Goal: Task Accomplishment & Management: Manage account settings

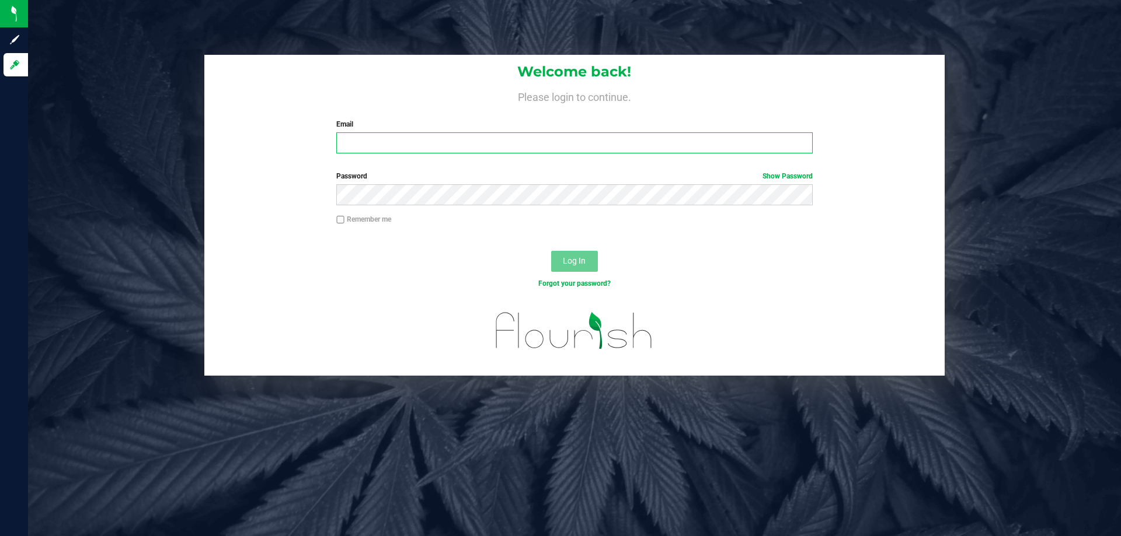
click at [434, 144] on input "Email" at bounding box center [574, 143] width 476 height 21
type input "amazadiegogonzalez@liveparallel.com"
click at [551, 251] on button "Log In" at bounding box center [574, 261] width 47 height 21
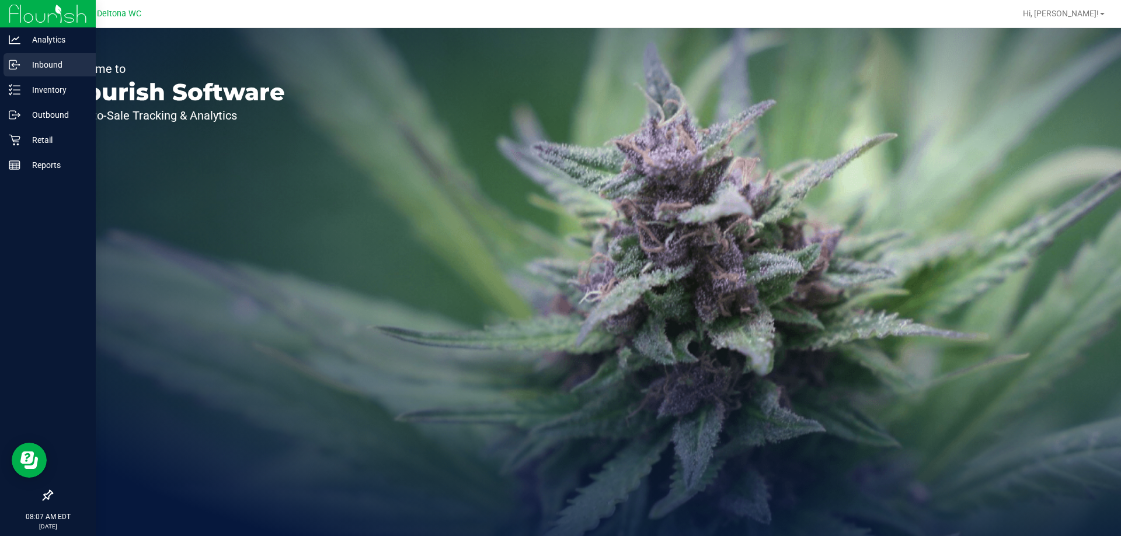
click at [56, 61] on p "Inbound" at bounding box center [55, 65] width 70 height 14
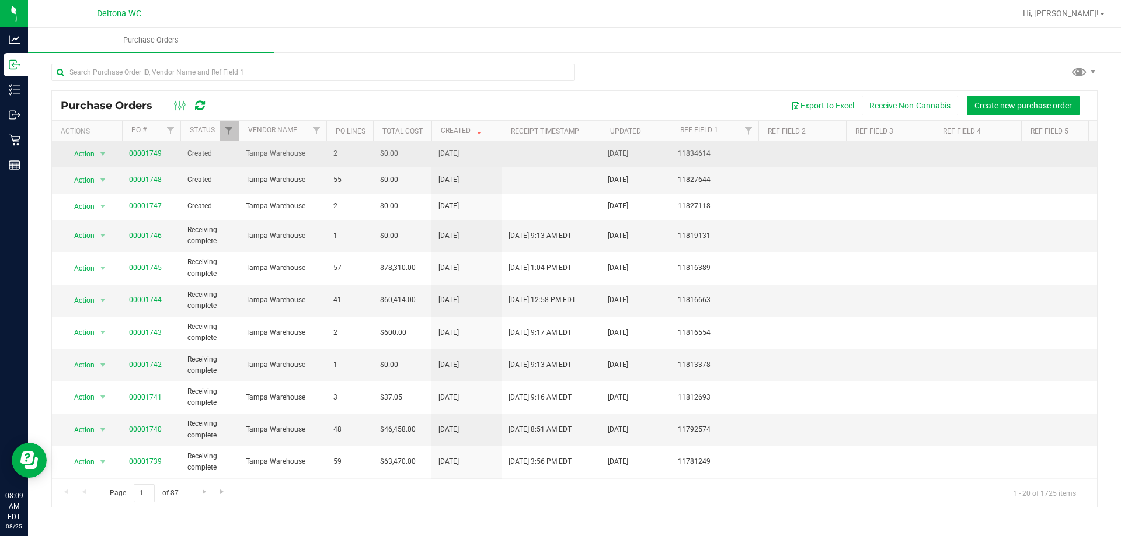
click at [148, 155] on link "00001749" at bounding box center [145, 153] width 33 height 8
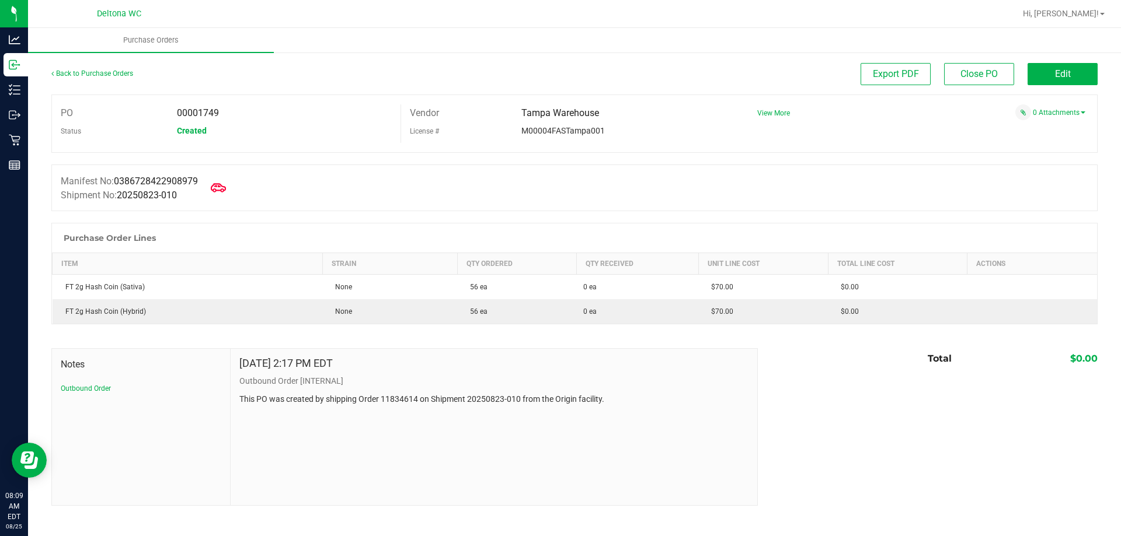
click at [225, 186] on icon at bounding box center [218, 187] width 15 height 15
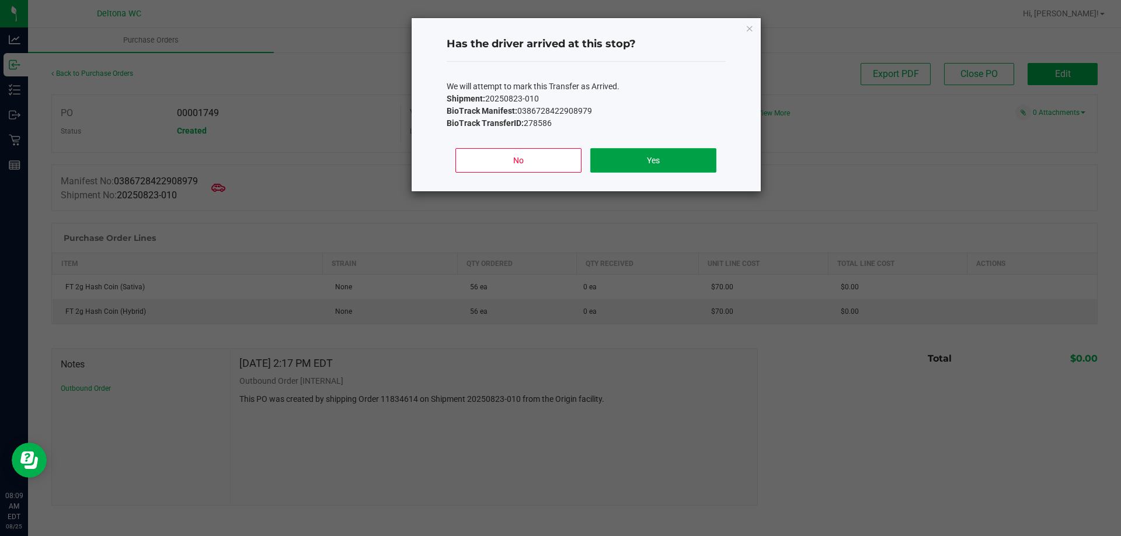
click at [613, 163] on button "Yes" at bounding box center [653, 160] width 126 height 25
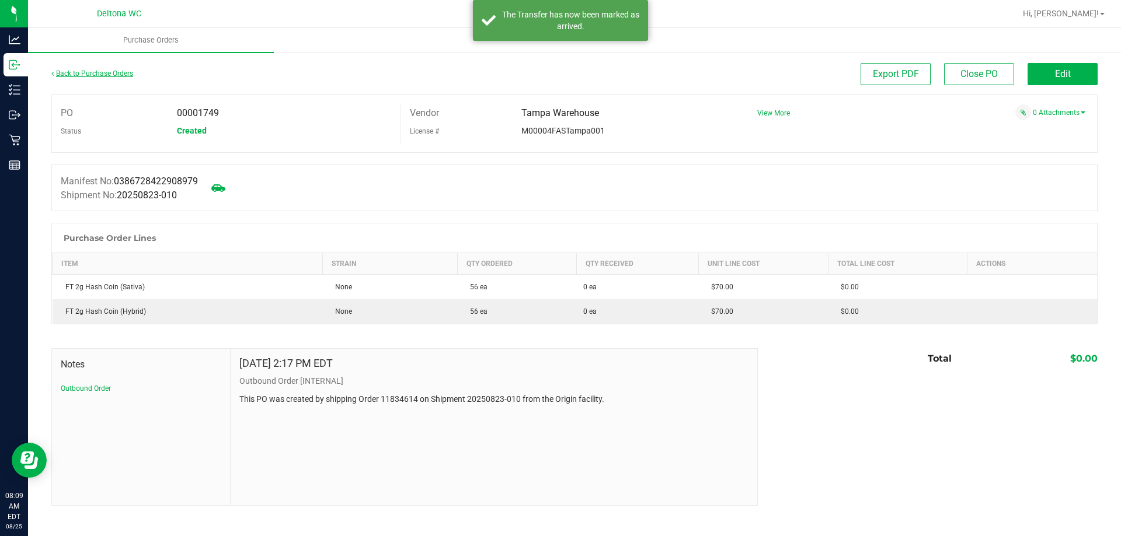
click at [78, 73] on link "Back to Purchase Orders" at bounding box center [92, 73] width 82 height 8
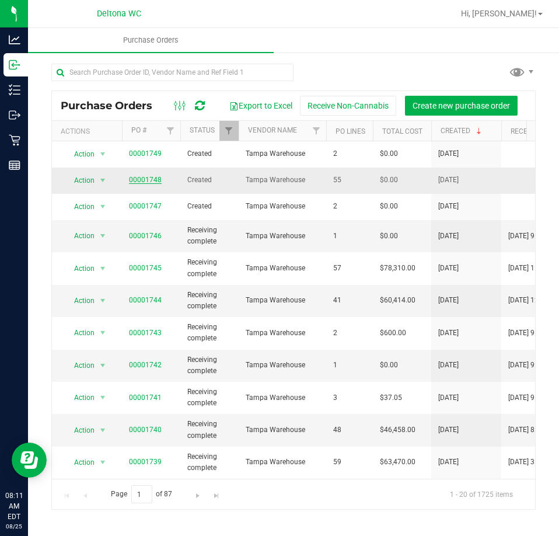
click at [141, 183] on span "00001748" at bounding box center [145, 180] width 33 height 11
click at [141, 182] on link "00001748" at bounding box center [145, 180] width 33 height 8
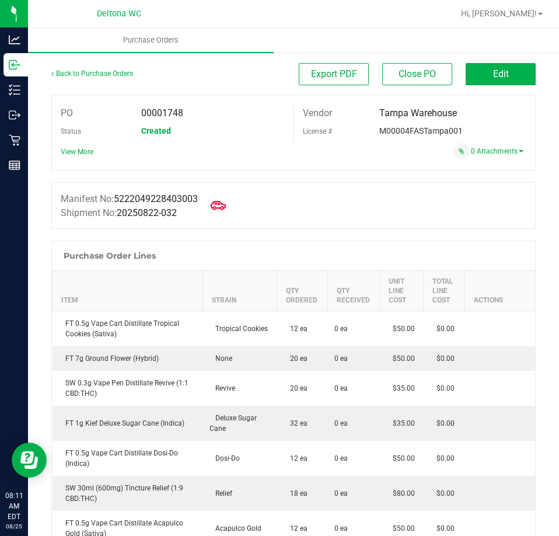
click at [226, 210] on icon at bounding box center [218, 205] width 15 height 15
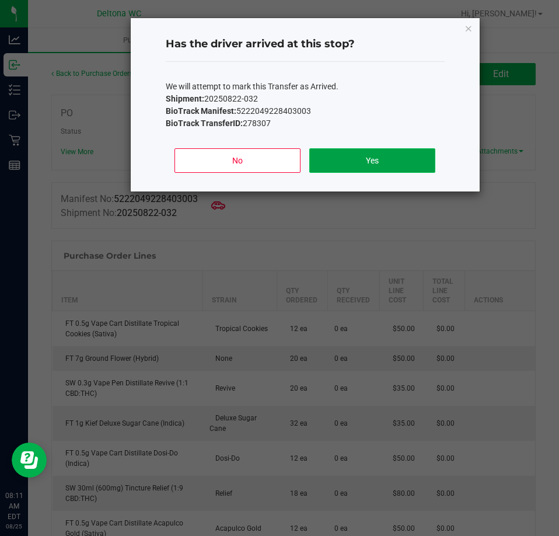
click at [379, 154] on button "Yes" at bounding box center [372, 160] width 126 height 25
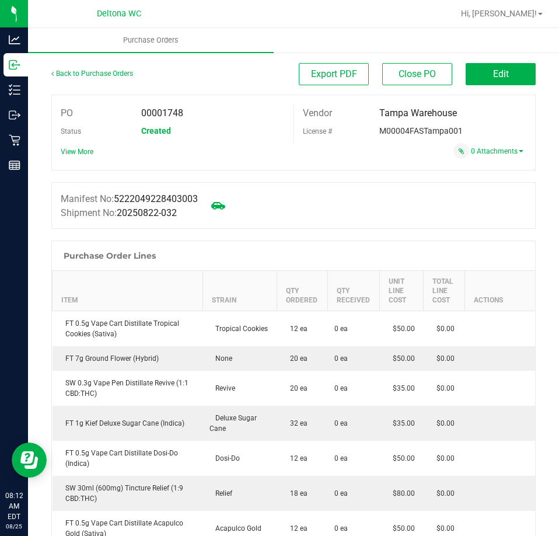
click at [69, 69] on div "Back to Purchase Orders" at bounding box center [111, 73] width 121 height 21
click at [80, 75] on link "Back to Purchase Orders" at bounding box center [92, 73] width 82 height 8
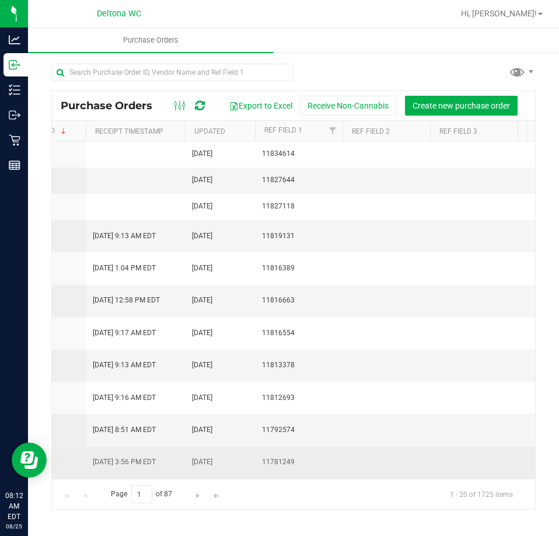
scroll to position [0, 407]
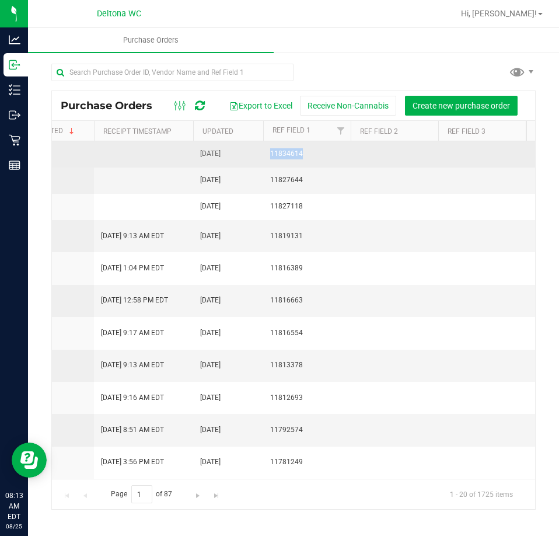
drag, startPoint x: 310, startPoint y: 156, endPoint x: 271, endPoint y: 155, distance: 38.5
click at [271, 155] on span "11834614" at bounding box center [307, 153] width 74 height 11
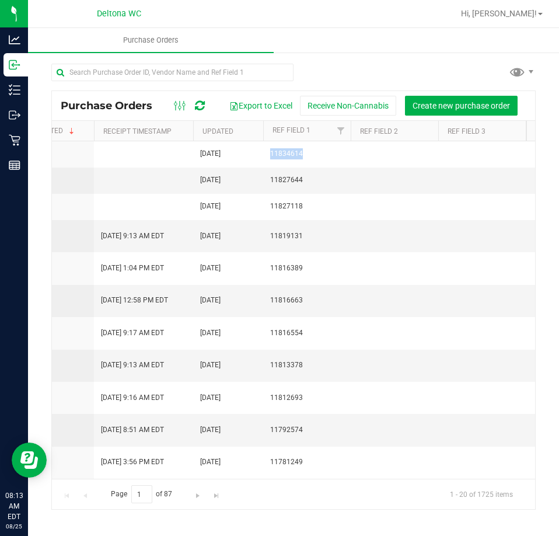
copy span "11834614"
drag, startPoint x: 299, startPoint y: 173, endPoint x: 261, endPoint y: 178, distance: 38.2
click at [256, 174] on tr "Action Action Cancel purchase order Close purchase order Edit purchase order PO…" at bounding box center [278, 181] width 1267 height 26
click at [306, 180] on span "11827644" at bounding box center [307, 180] width 74 height 11
drag, startPoint x: 304, startPoint y: 179, endPoint x: 263, endPoint y: 181, distance: 40.9
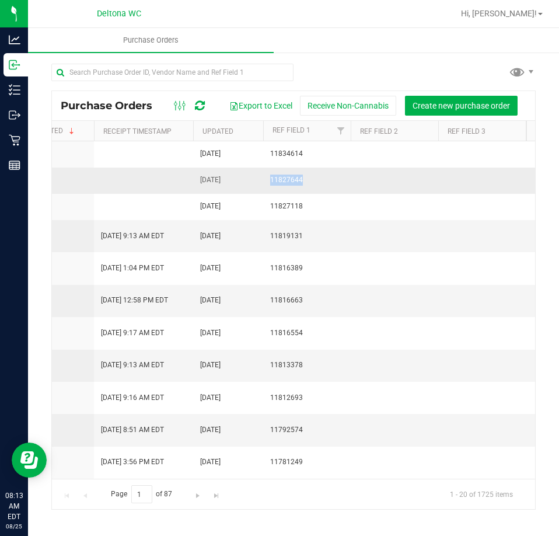
click at [263, 181] on td "11827644" at bounding box center [307, 181] width 88 height 26
copy span "11827644"
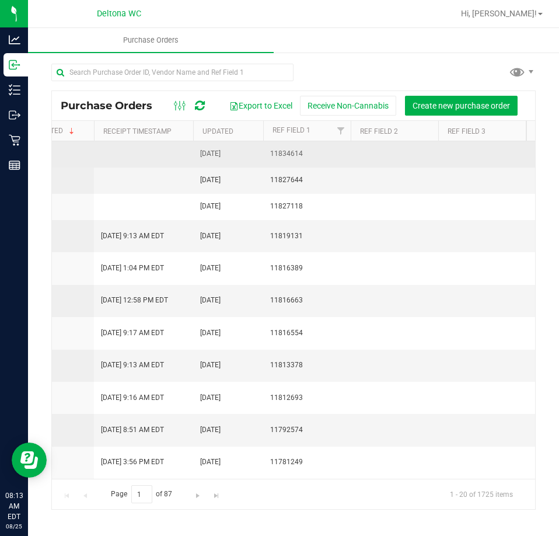
click at [321, 166] on td "11834614" at bounding box center [307, 154] width 88 height 26
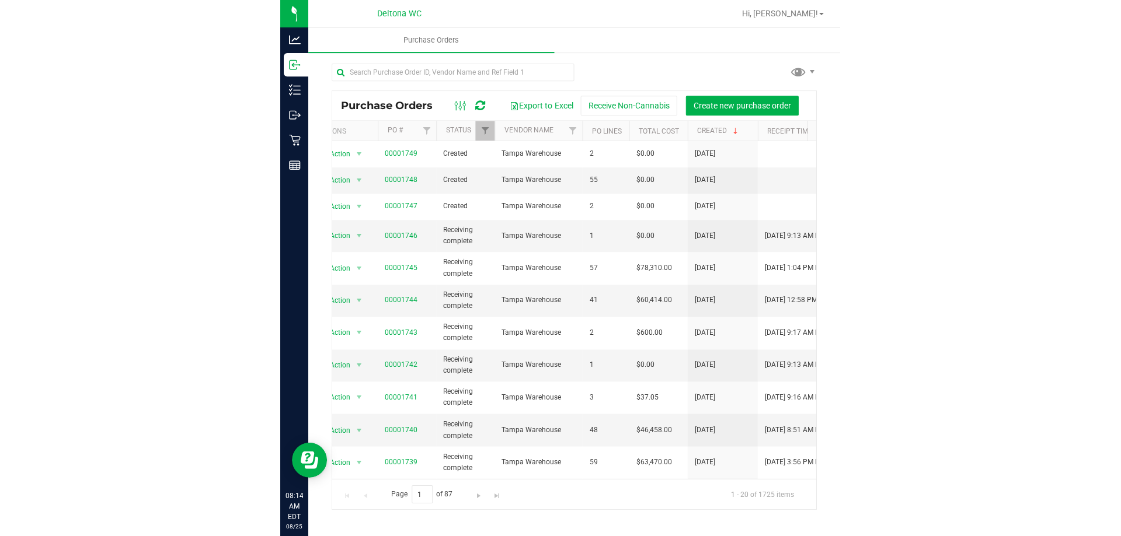
scroll to position [0, 0]
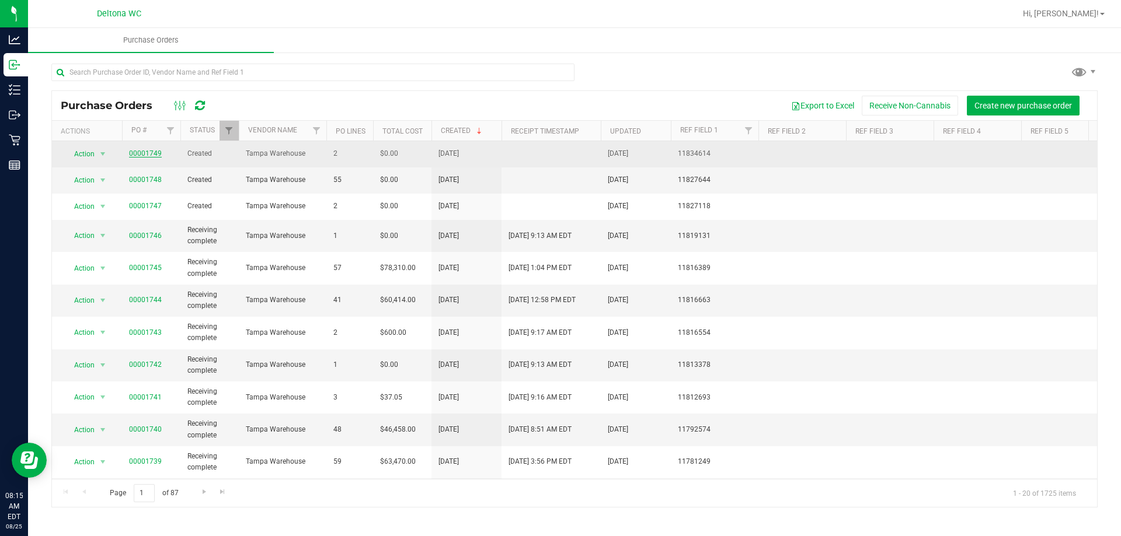
click at [148, 150] on link "00001749" at bounding box center [145, 153] width 33 height 8
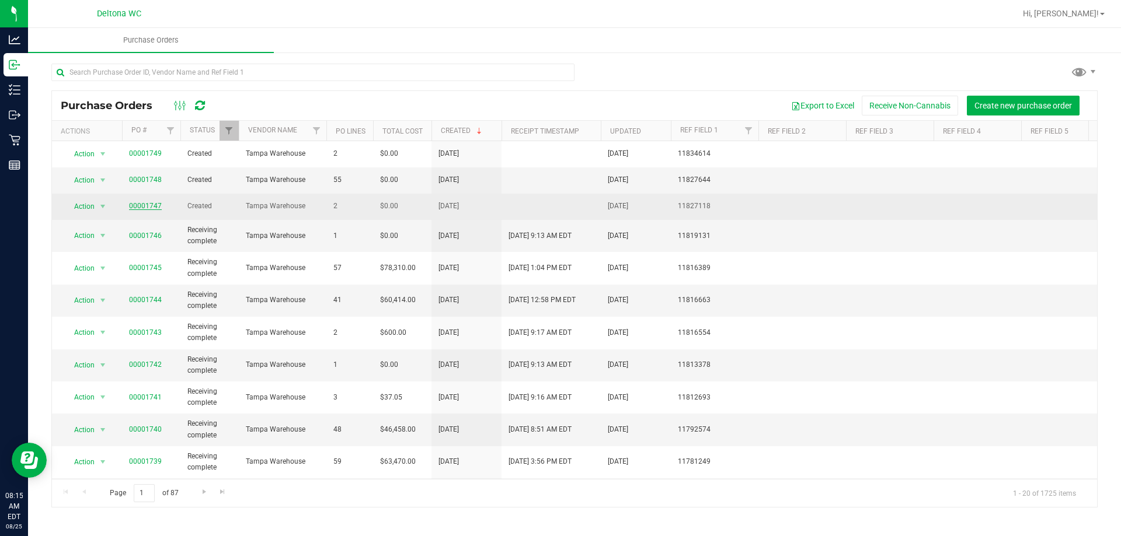
click at [151, 205] on link "00001747" at bounding box center [145, 206] width 33 height 8
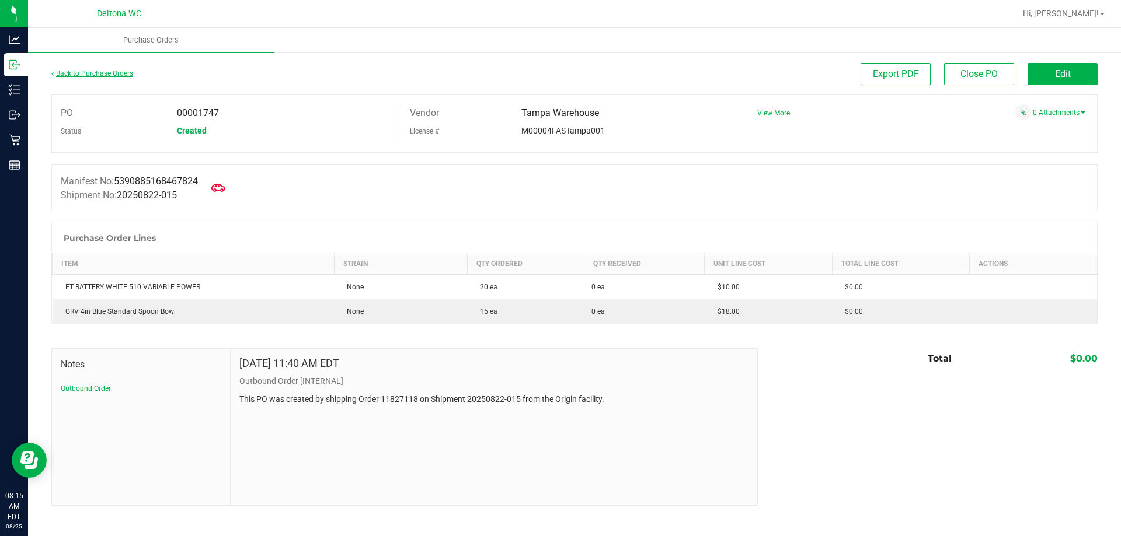
click at [67, 72] on link "Back to Purchase Orders" at bounding box center [92, 73] width 82 height 8
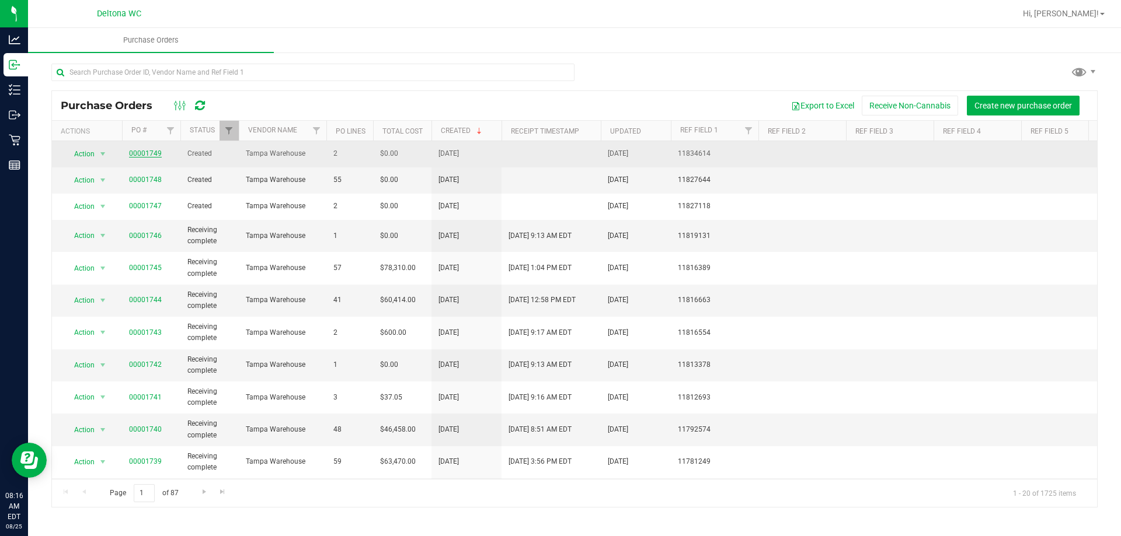
click at [159, 152] on link "00001749" at bounding box center [145, 153] width 33 height 8
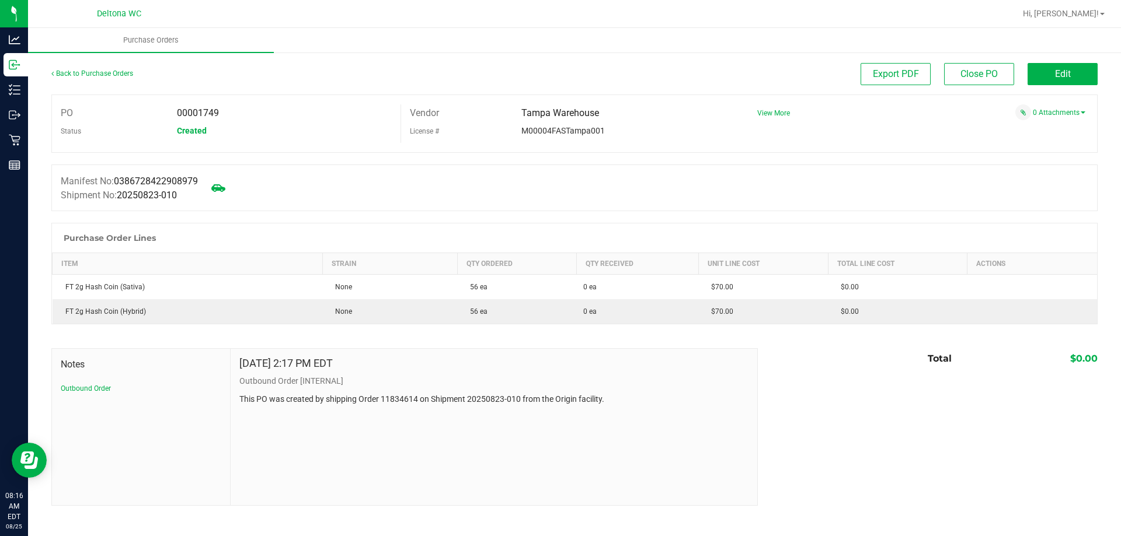
click at [82, 79] on div "Back to Purchase Orders" at bounding box center [182, 73] width 262 height 21
click at [83, 74] on link "Back to Purchase Orders" at bounding box center [92, 73] width 82 height 8
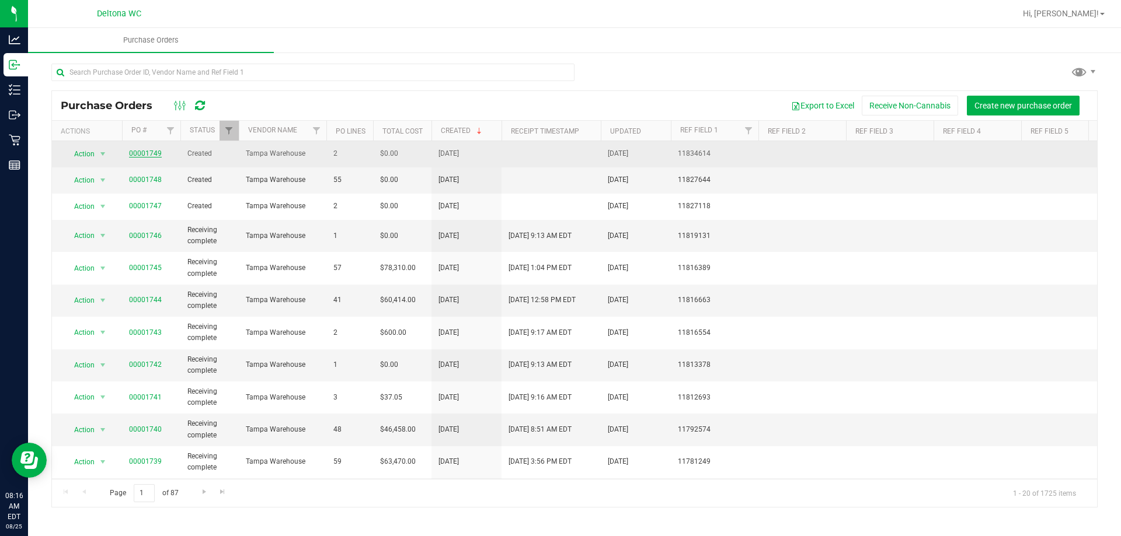
click at [156, 151] on link "00001749" at bounding box center [145, 153] width 33 height 8
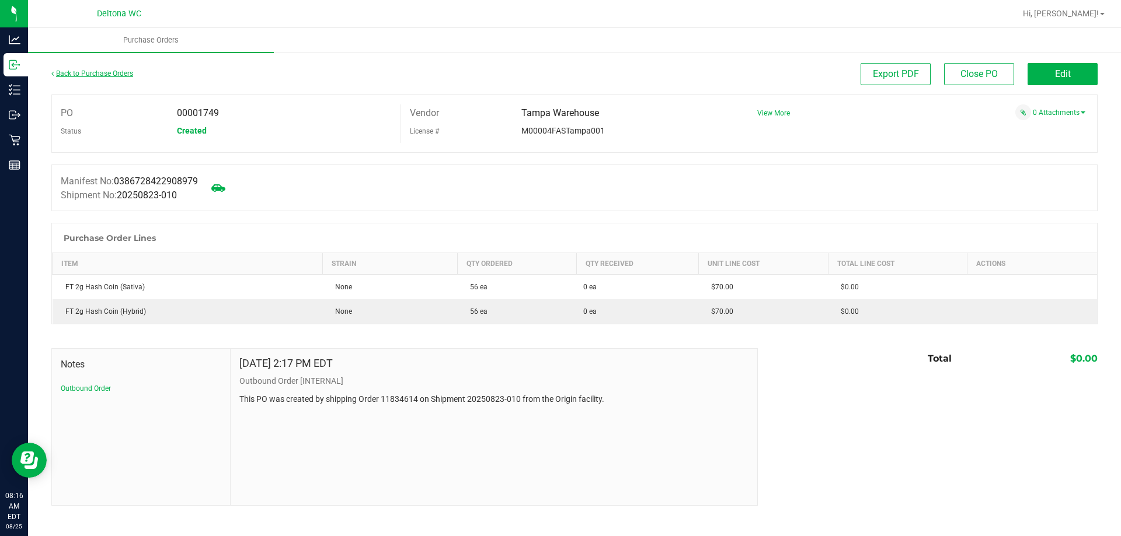
click at [62, 75] on link "Back to Purchase Orders" at bounding box center [92, 73] width 82 height 8
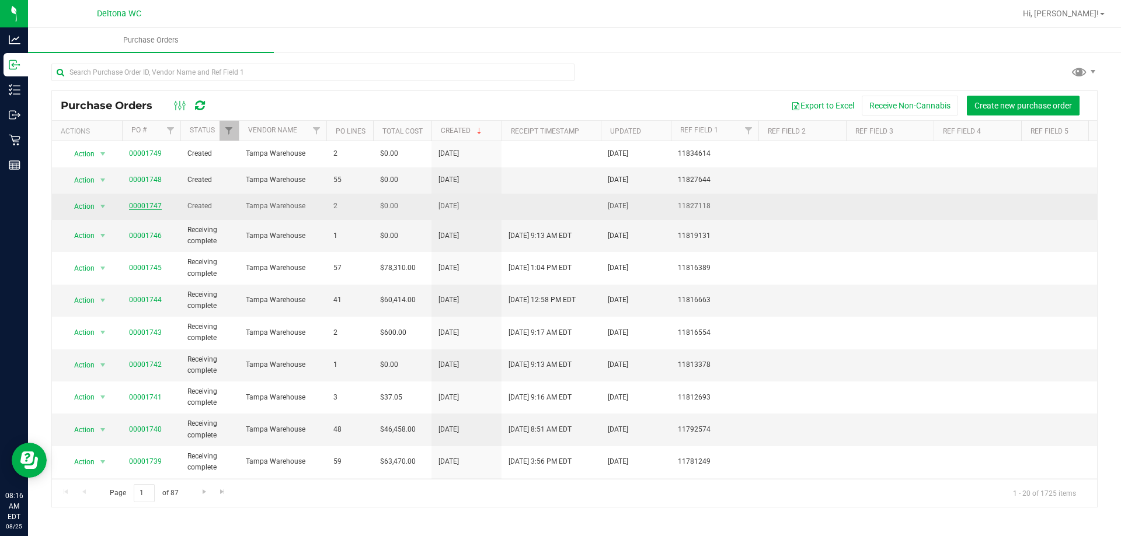
click at [142, 209] on link "00001747" at bounding box center [145, 206] width 33 height 8
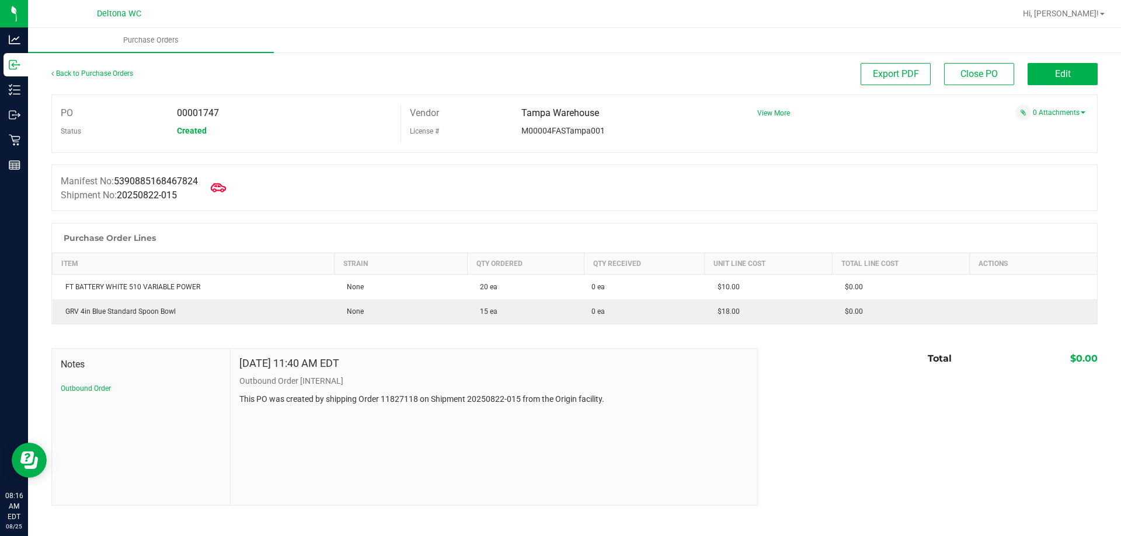
click at [221, 186] on icon at bounding box center [218, 187] width 15 height 15
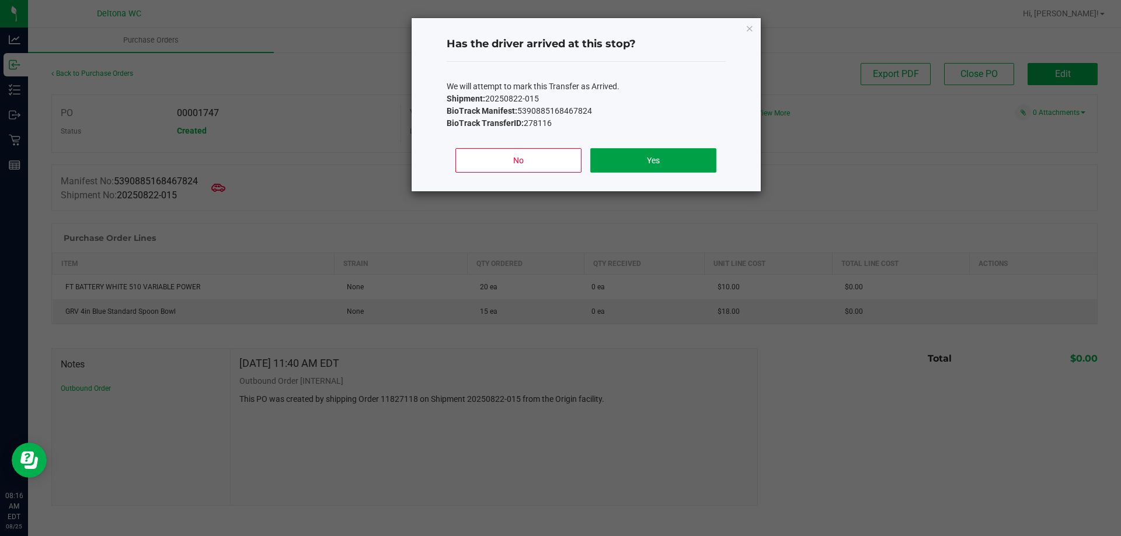
click at [623, 155] on button "Yes" at bounding box center [653, 160] width 126 height 25
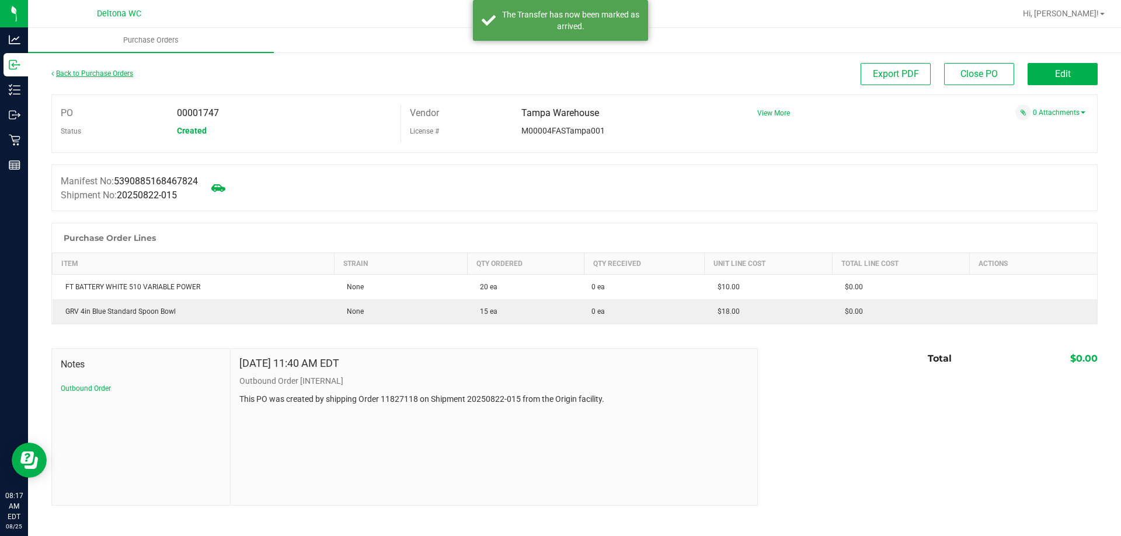
click at [90, 72] on link "Back to Purchase Orders" at bounding box center [92, 73] width 82 height 8
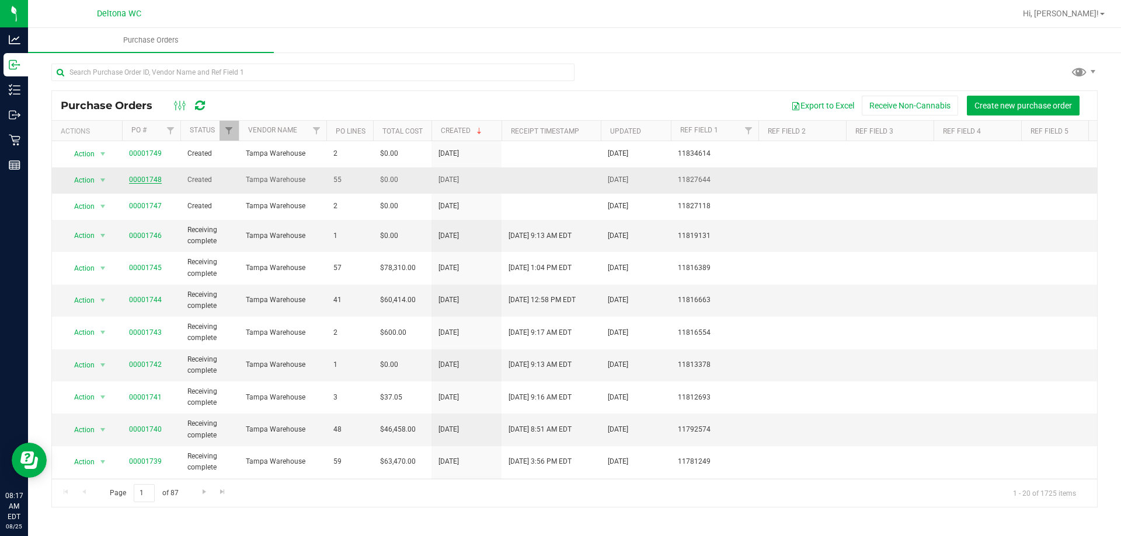
click at [141, 179] on link "00001748" at bounding box center [145, 180] width 33 height 8
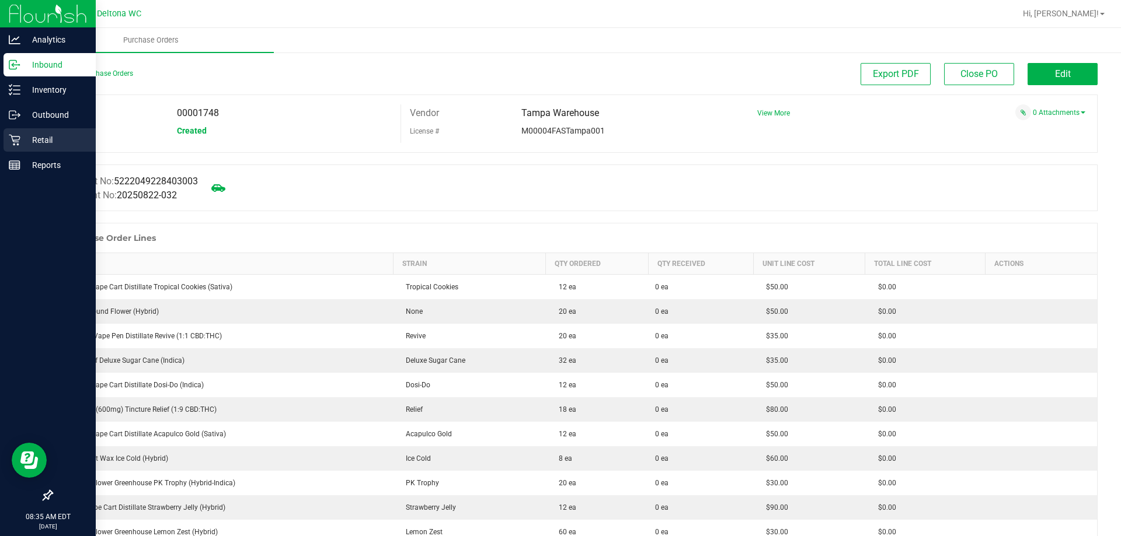
click at [22, 143] on p "Retail" at bounding box center [55, 140] width 70 height 14
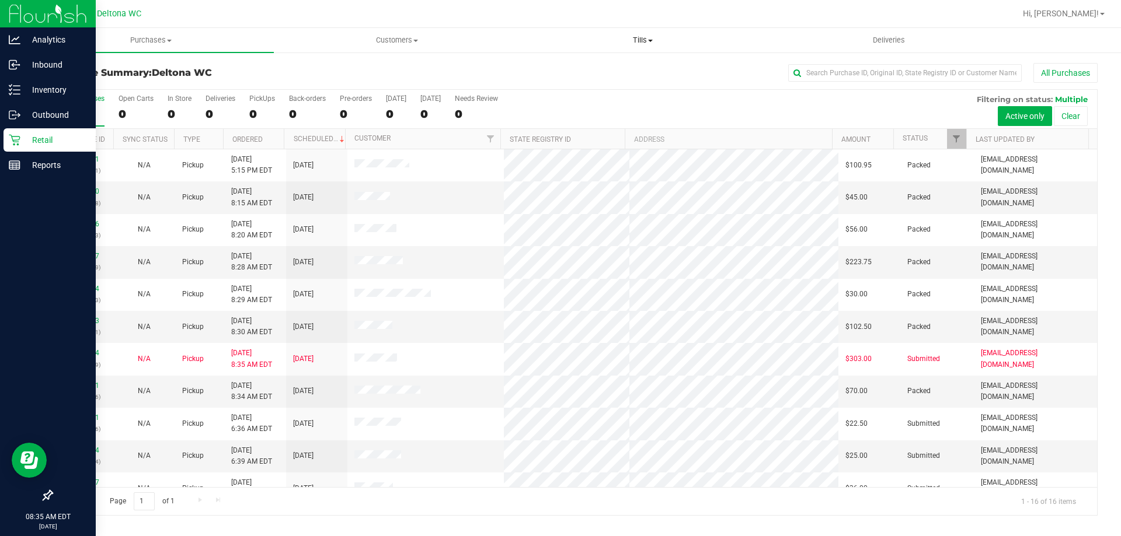
click at [646, 43] on span "Tills" at bounding box center [642, 40] width 245 height 11
click at [614, 68] on li "Manage tills" at bounding box center [643, 71] width 246 height 14
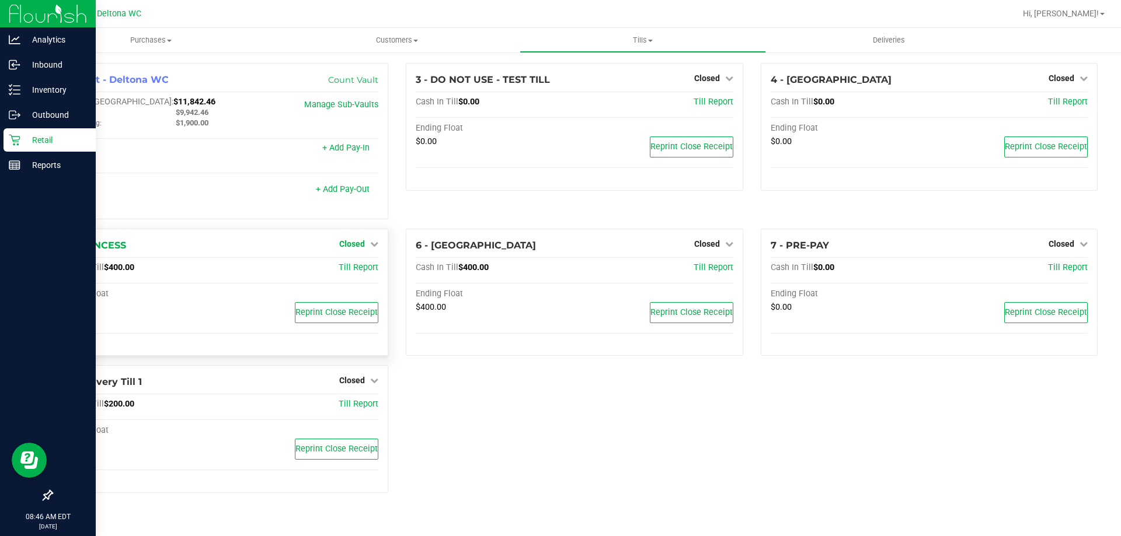
click at [360, 246] on span "Closed" at bounding box center [352, 243] width 26 height 9
click at [371, 277] on div at bounding box center [352, 277] width 86 height 3
click at [364, 267] on link "Open Till" at bounding box center [351, 267] width 31 height 9
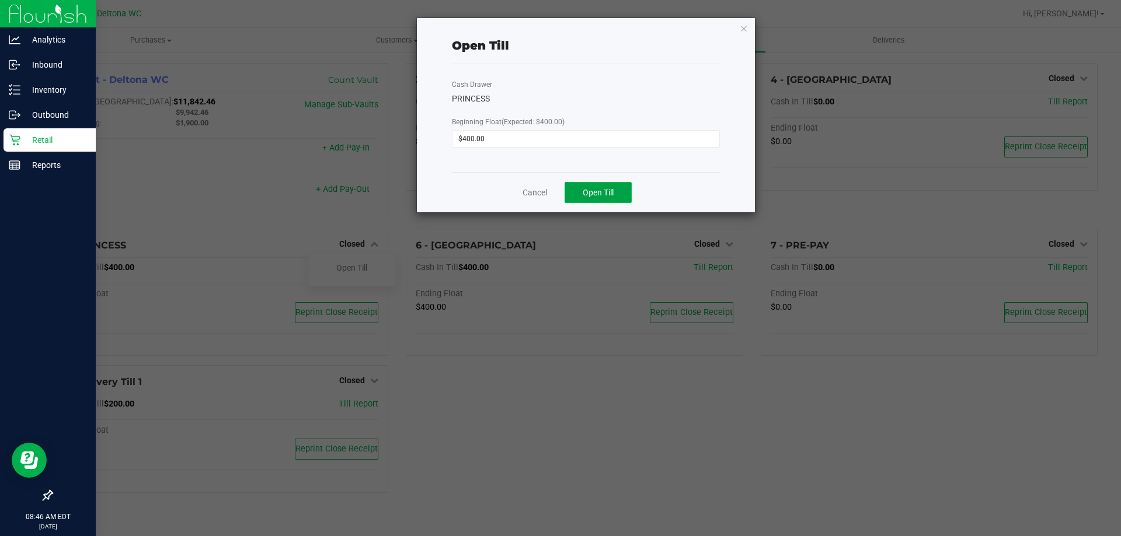
click at [613, 196] on span "Open Till" at bounding box center [598, 192] width 31 height 9
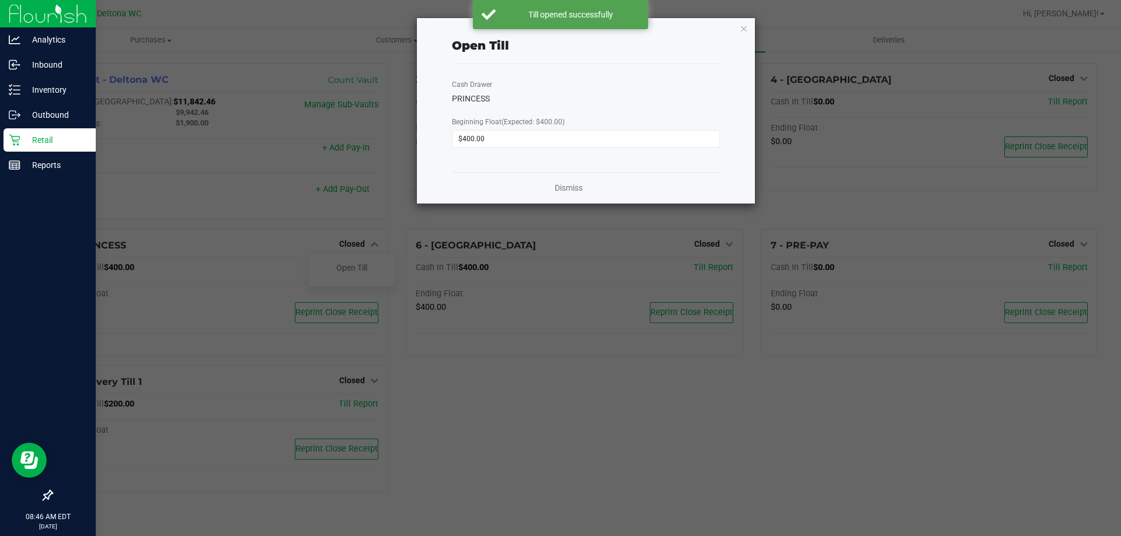
click at [726, 244] on ngb-modal-window "Open Till Cash Drawer PRINCESS Beginning Float (Expected: $400.00) $400.00 Dism…" at bounding box center [565, 268] width 1130 height 536
drag, startPoint x: 587, startPoint y: 186, endPoint x: 578, endPoint y: 184, distance: 8.3
click at [585, 186] on div "Dismiss" at bounding box center [586, 188] width 268 height 32
click at [565, 186] on link "Dismiss" at bounding box center [569, 188] width 28 height 12
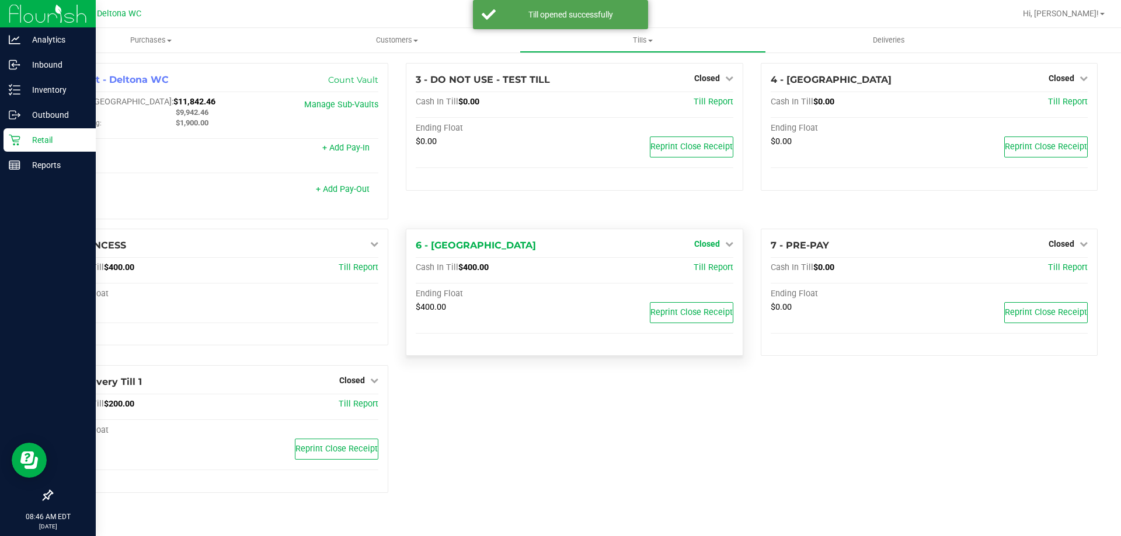
click at [709, 243] on span "Closed" at bounding box center [707, 243] width 26 height 9
click at [708, 269] on link "Open Till" at bounding box center [706, 267] width 31 height 9
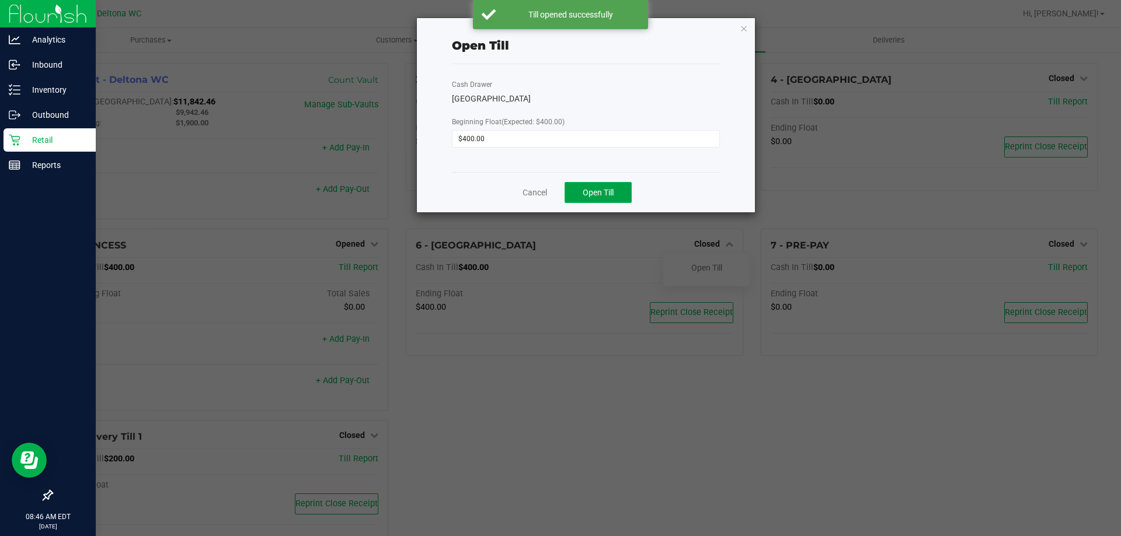
click at [585, 189] on span "Open Till" at bounding box center [598, 192] width 31 height 9
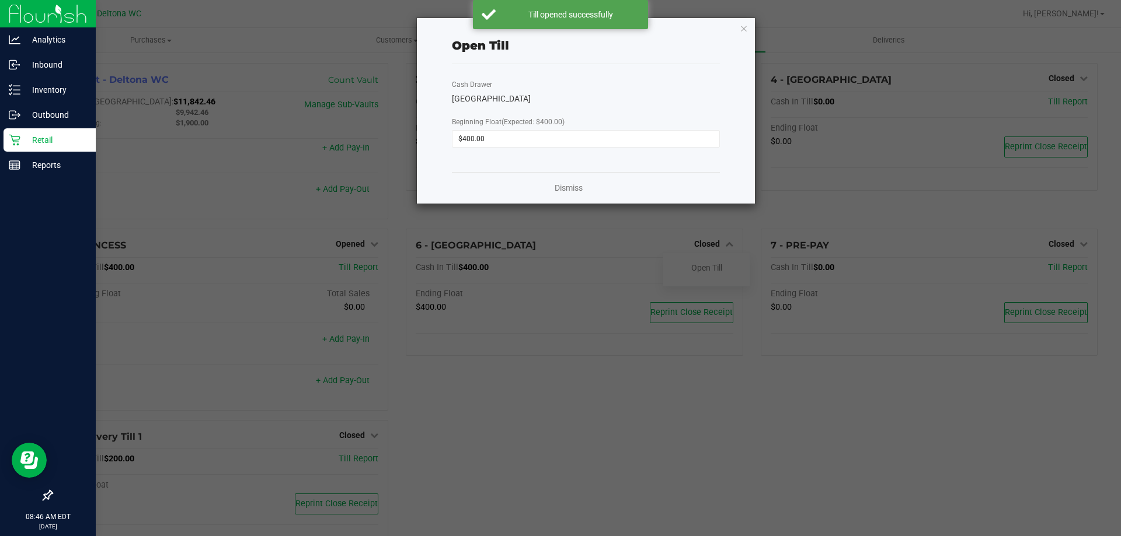
click at [1069, 246] on ngb-modal-window "Open Till Cash Drawer LESOTHO Beginning Float (Expected: $400.00) $400.00 Dismi…" at bounding box center [565, 268] width 1130 height 536
drag, startPoint x: 563, startPoint y: 190, endPoint x: 800, endPoint y: 212, distance: 237.5
click at [563, 190] on link "Dismiss" at bounding box center [569, 188] width 28 height 12
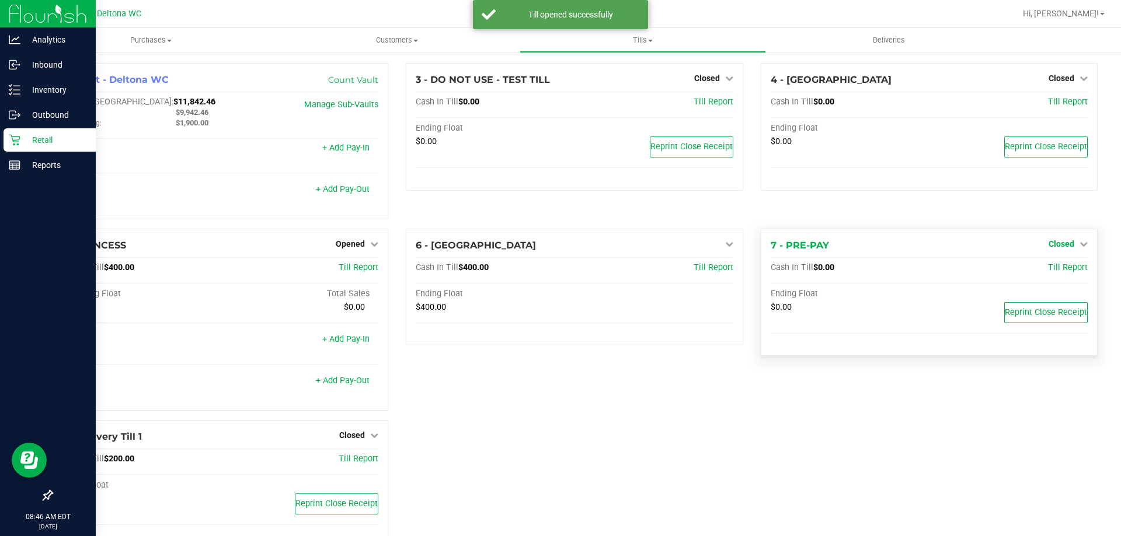
click at [1061, 246] on span "Closed" at bounding box center [1061, 243] width 26 height 9
click at [1073, 269] on div "Open Till" at bounding box center [1060, 268] width 86 height 15
click at [1050, 270] on link "Open Till" at bounding box center [1060, 267] width 31 height 9
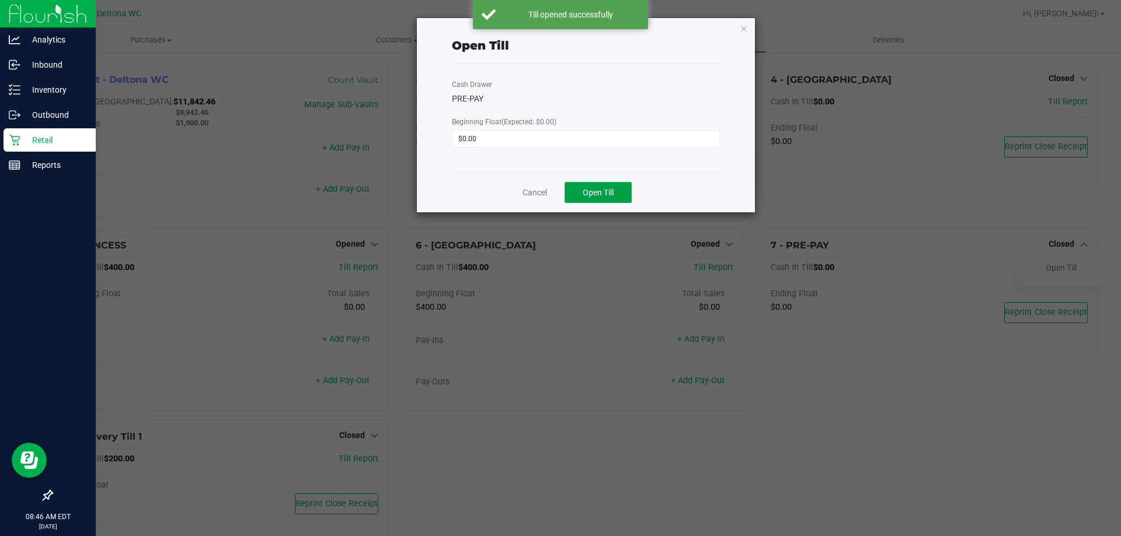
click at [599, 188] on span "Open Till" at bounding box center [598, 192] width 31 height 9
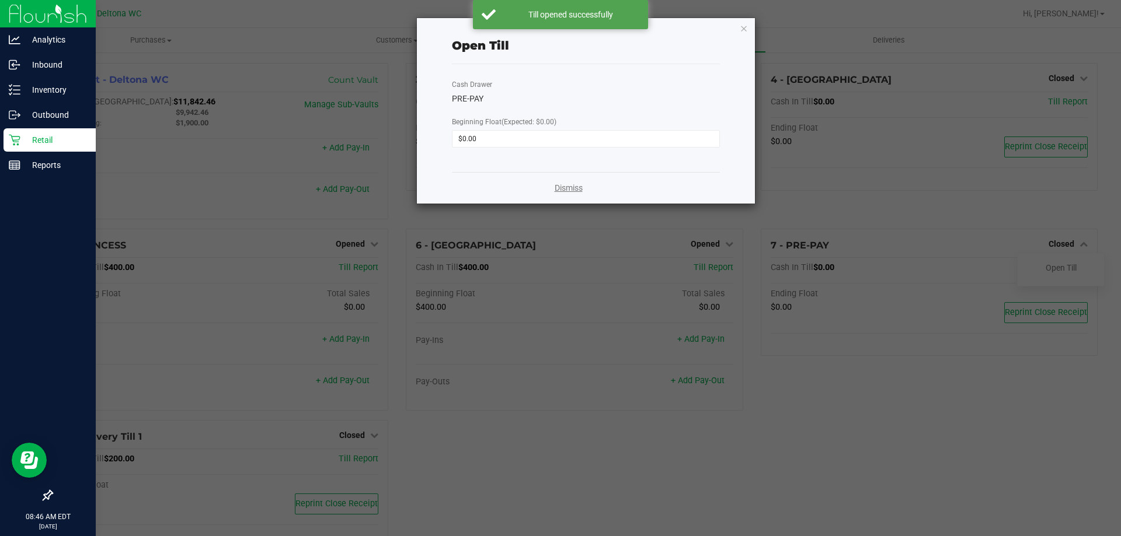
click at [570, 185] on link "Dismiss" at bounding box center [569, 188] width 28 height 12
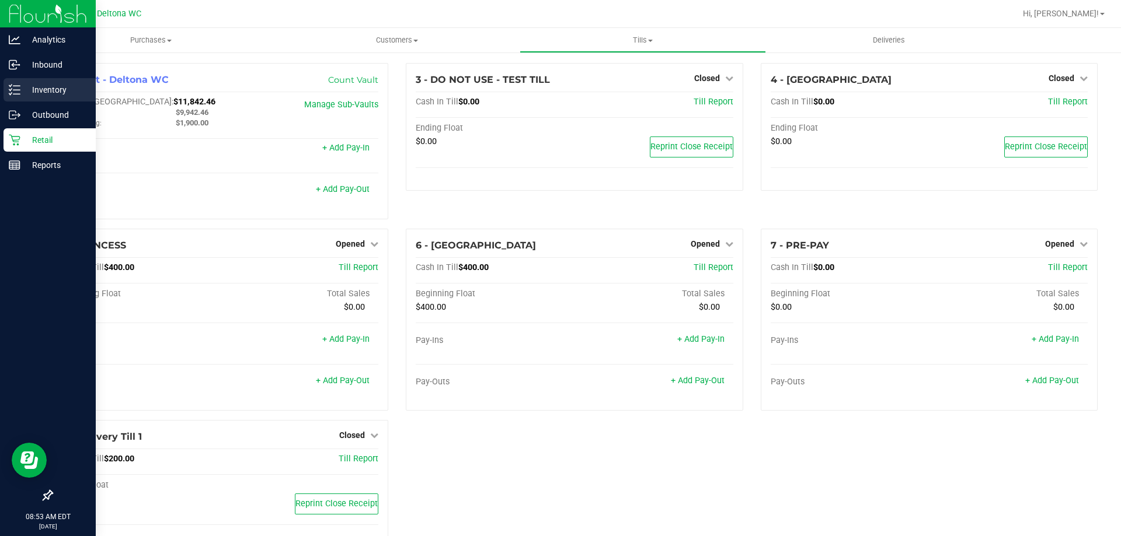
click at [17, 82] on div "Inventory" at bounding box center [50, 89] width 92 height 23
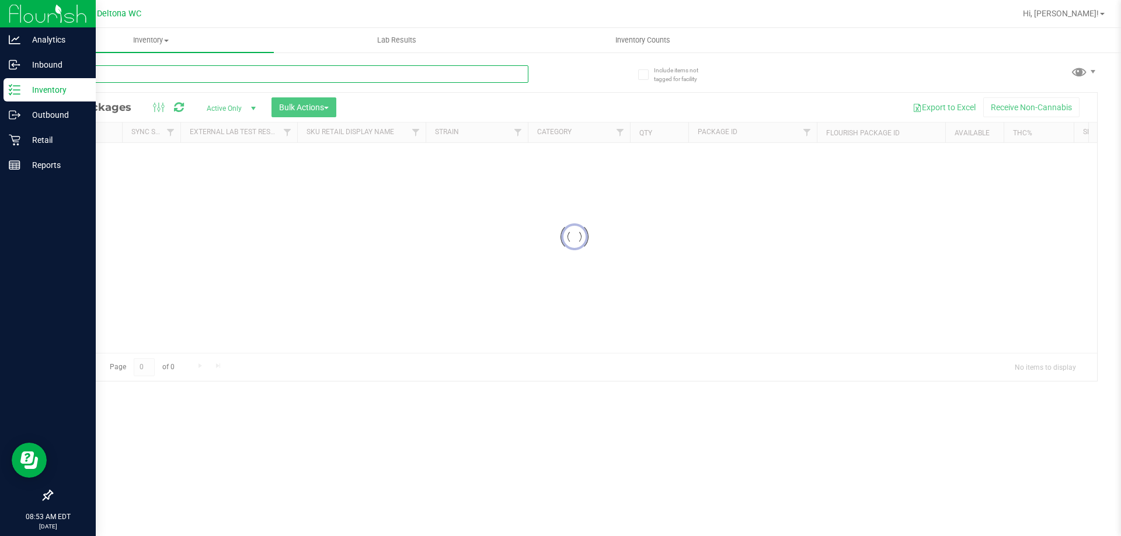
click at [152, 67] on input "text" at bounding box center [289, 74] width 477 height 18
click at [119, 71] on input "DISPOSABLE" at bounding box center [289, 74] width 477 height 18
click at [119, 70] on input "DISPOSABLE" at bounding box center [289, 74] width 477 height 18
click at [119, 71] on input "DISPOSABLE" at bounding box center [289, 74] width 477 height 18
click at [132, 69] on input "all-in-one" at bounding box center [289, 74] width 477 height 18
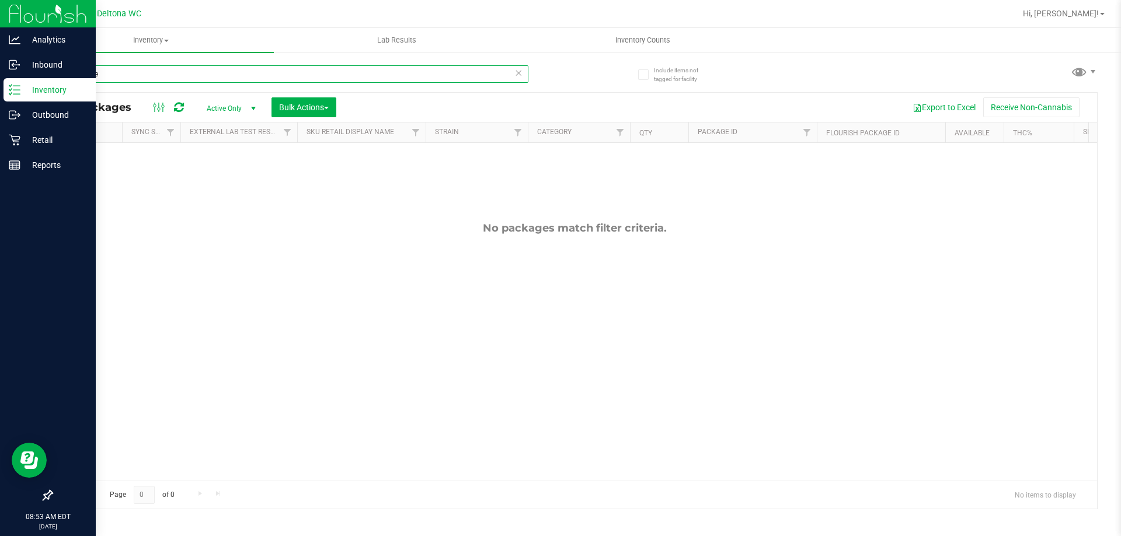
click at [133, 68] on input "all-in-one" at bounding box center [289, 74] width 477 height 18
type input "0.3g"
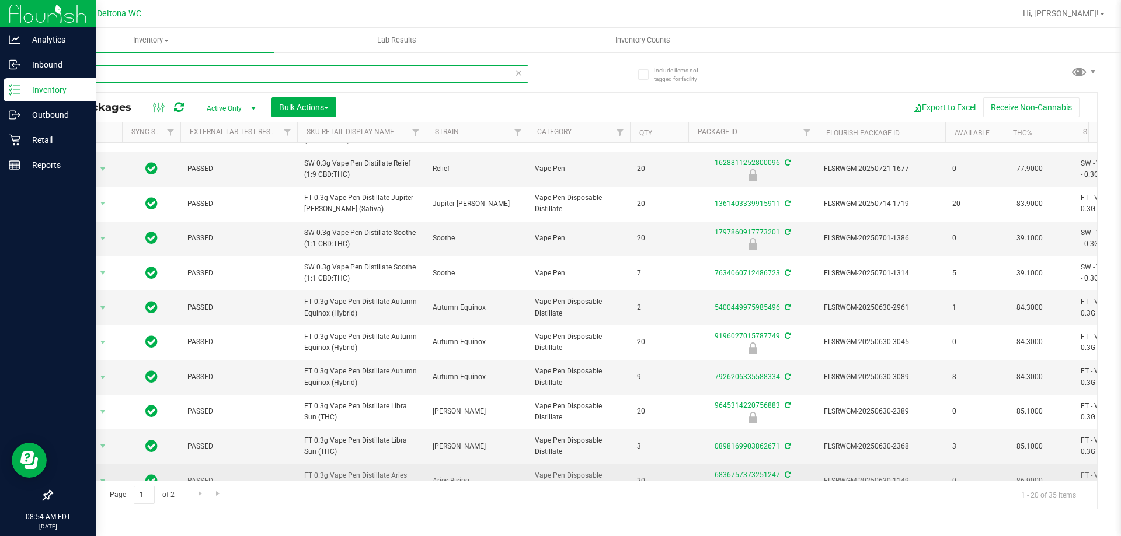
scroll to position [364, 0]
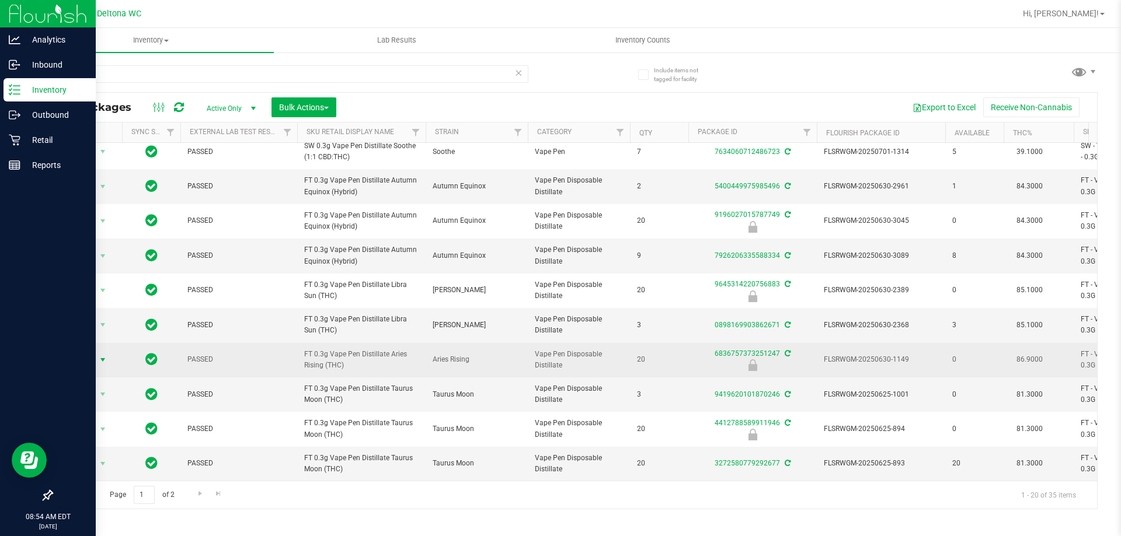
click at [83, 353] on span "Action" at bounding box center [80, 360] width 32 height 16
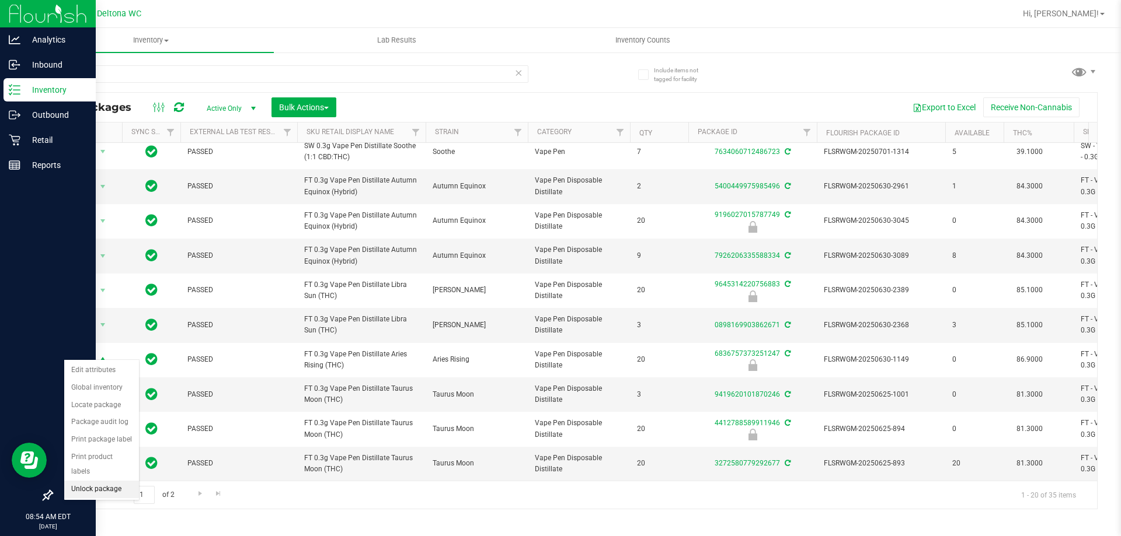
click at [94, 481] on li "Unlock package" at bounding box center [101, 490] width 75 height 18
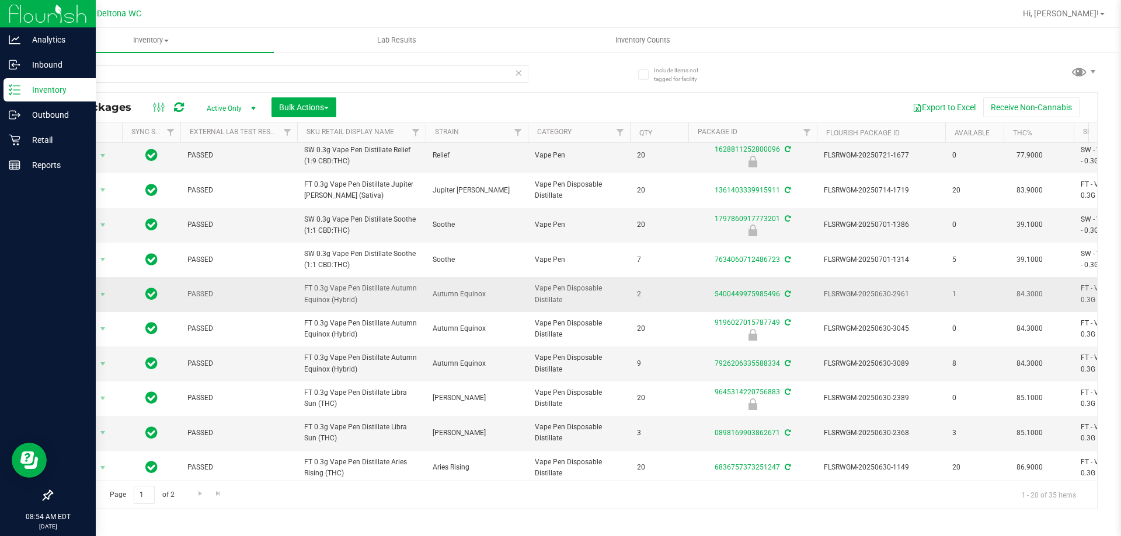
scroll to position [364, 0]
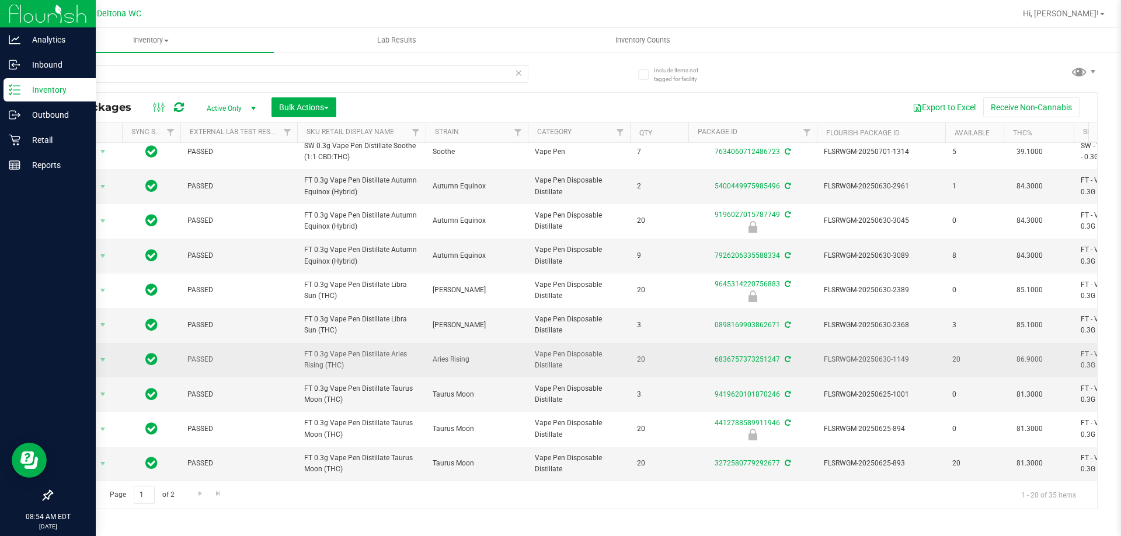
drag, startPoint x: 438, startPoint y: 351, endPoint x: 427, endPoint y: 347, distance: 11.3
click at [427, 347] on td "Aries Rising" at bounding box center [477, 360] width 102 height 34
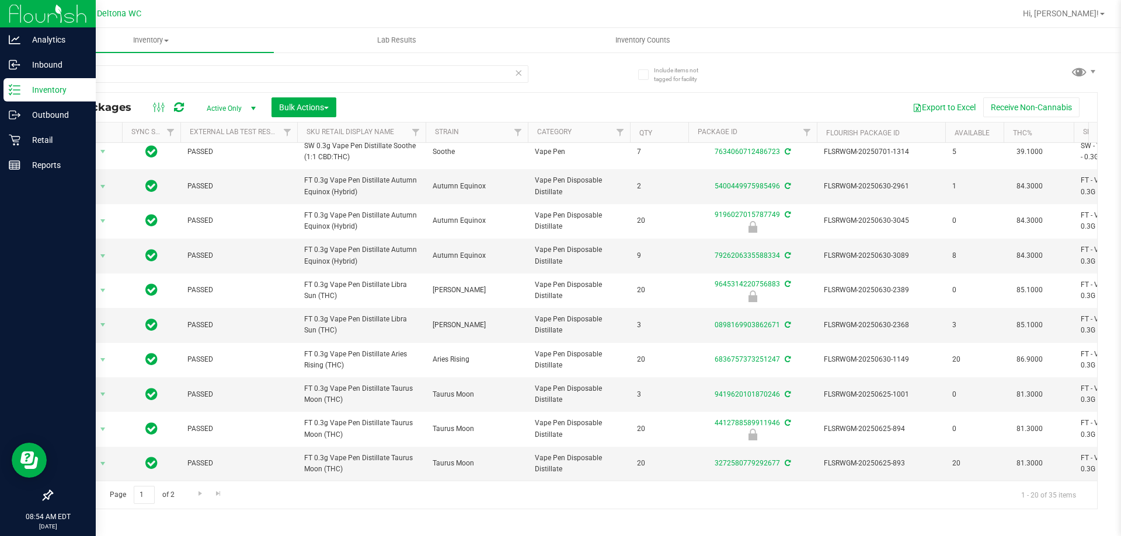
copy span "Aries Rising"
click at [165, 68] on input "0.3g" at bounding box center [289, 74] width 477 height 18
paste input "[PERSON_NAME]"
click at [165, 69] on input "0.3g" at bounding box center [289, 74] width 477 height 18
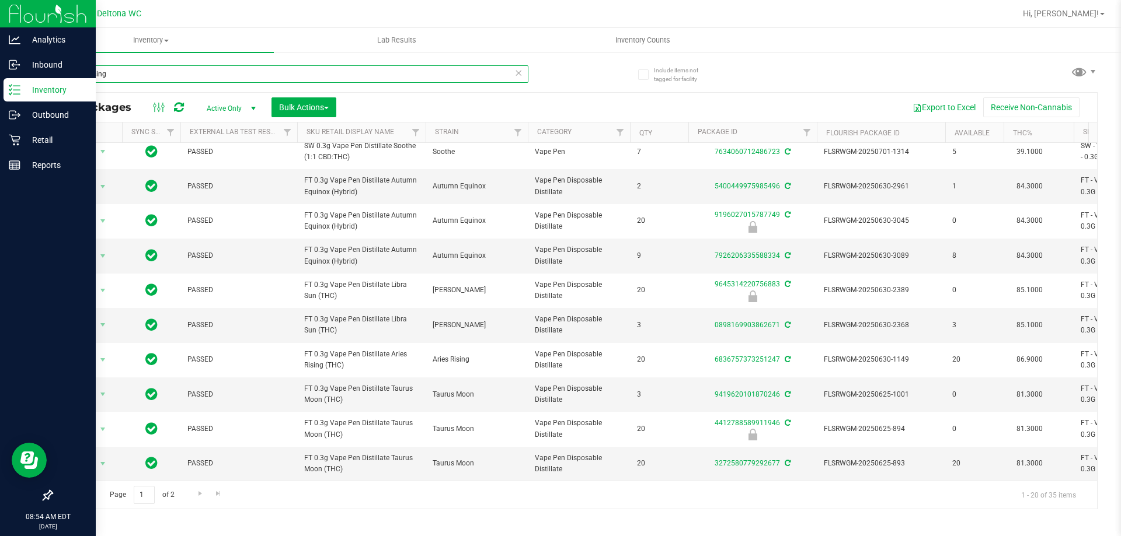
type input "Aries Rising"
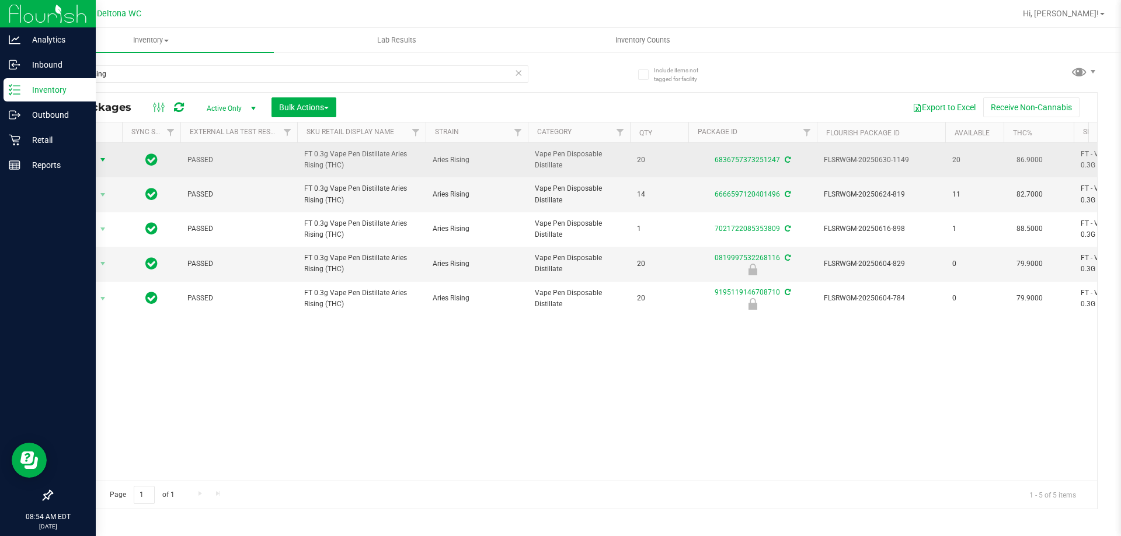
click at [110, 158] on span "select" at bounding box center [103, 160] width 15 height 16
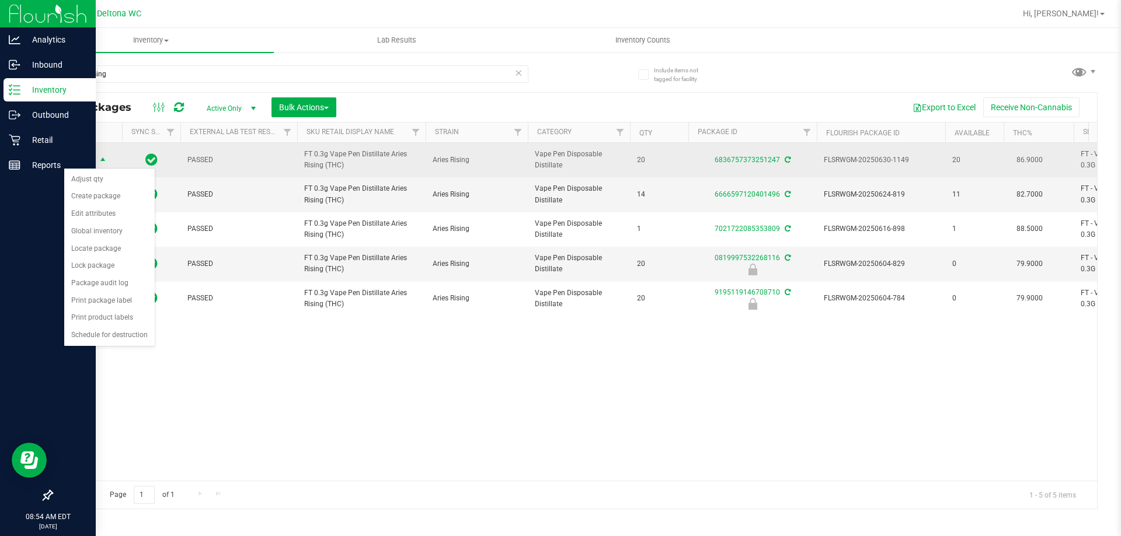
click at [110, 158] on span "select" at bounding box center [103, 160] width 15 height 16
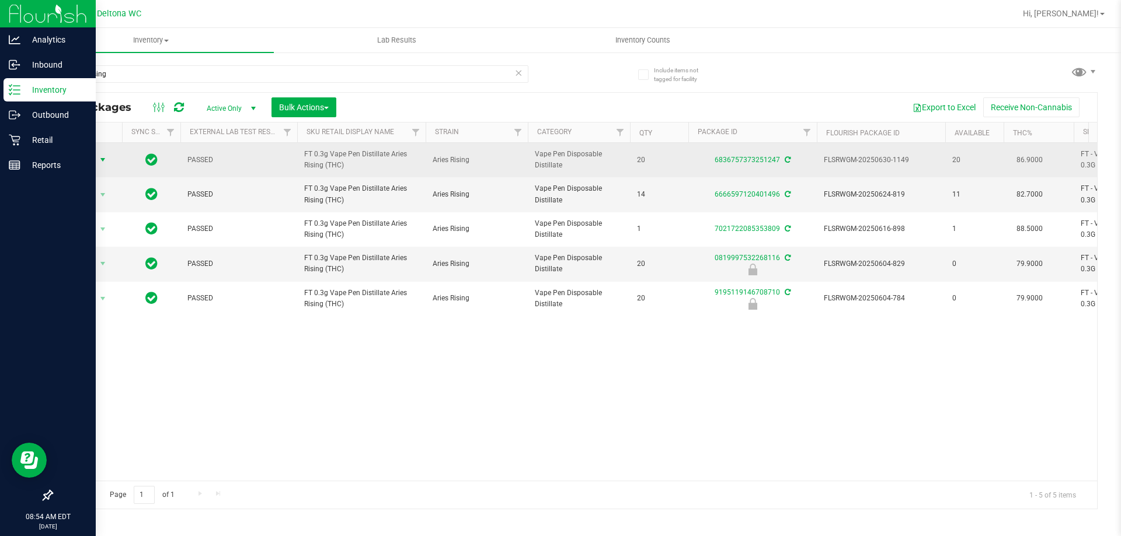
click at [110, 158] on span "select" at bounding box center [103, 160] width 15 height 16
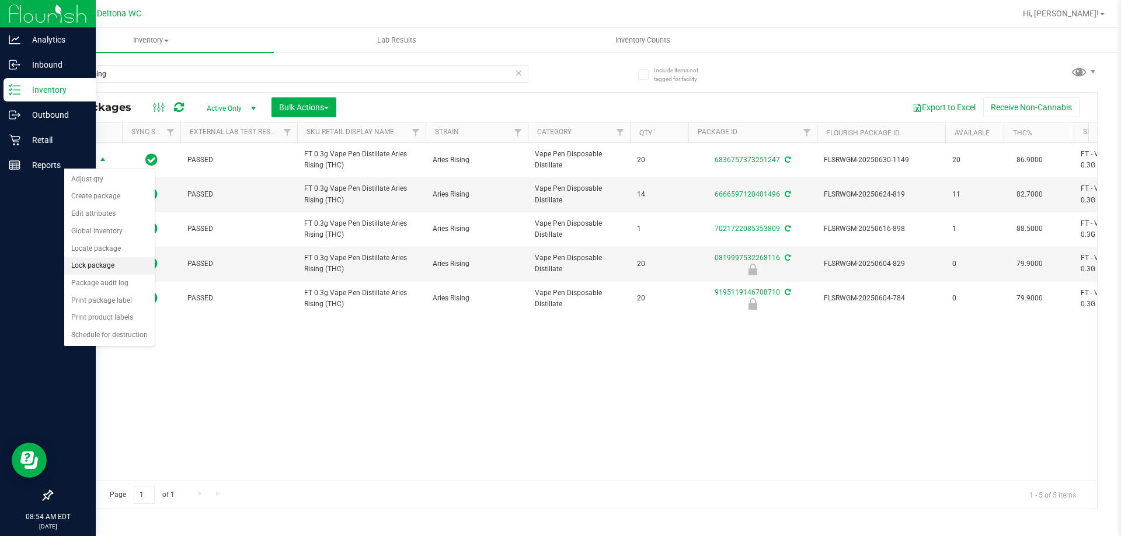
click at [109, 260] on li "Lock package" at bounding box center [109, 266] width 90 height 18
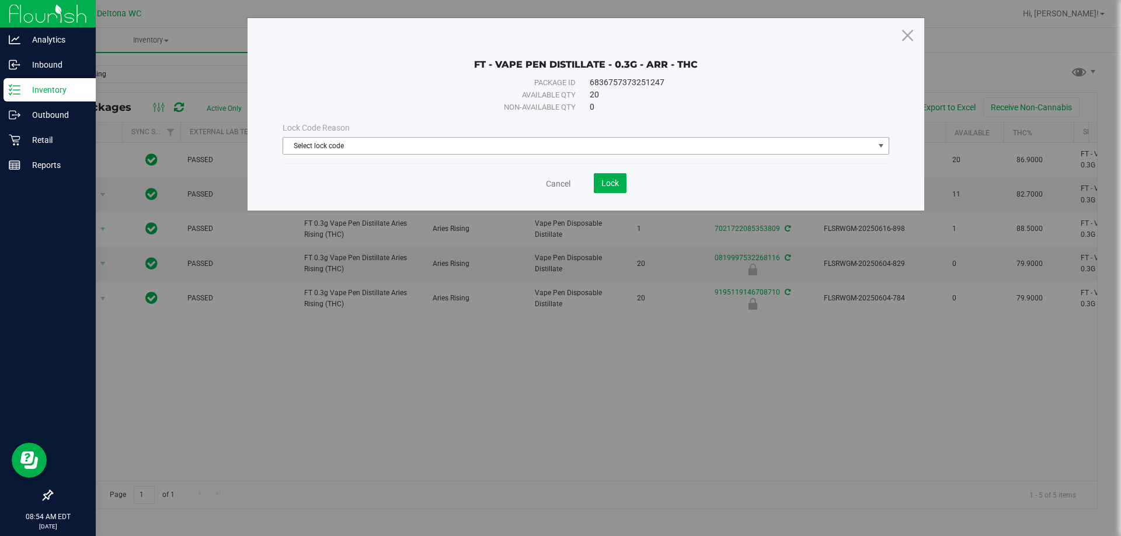
click at [536, 152] on span "Select lock code" at bounding box center [578, 146] width 591 height 16
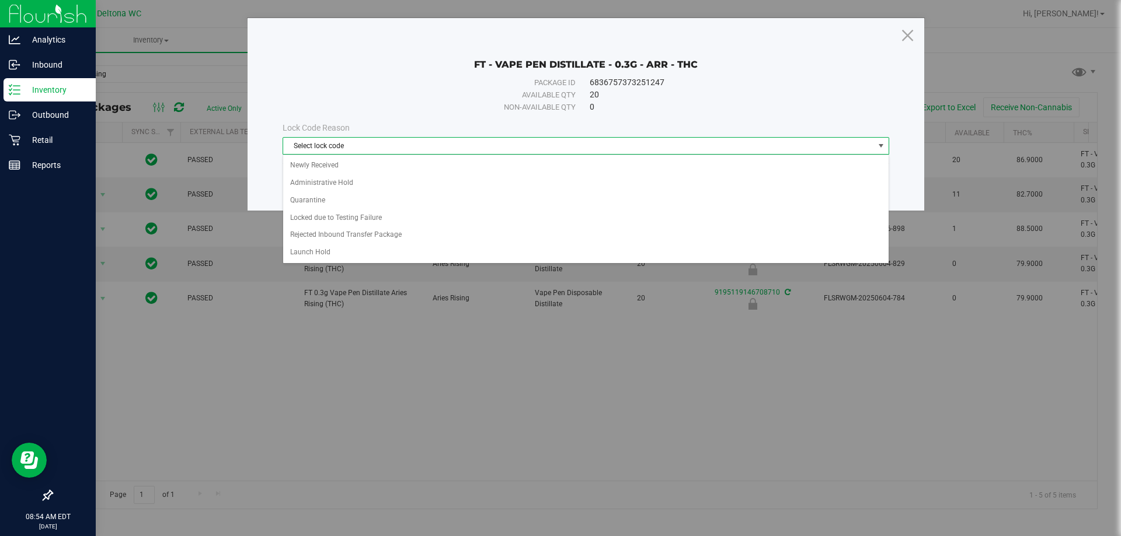
click at [536, 153] on span "Select lock code" at bounding box center [578, 146] width 591 height 16
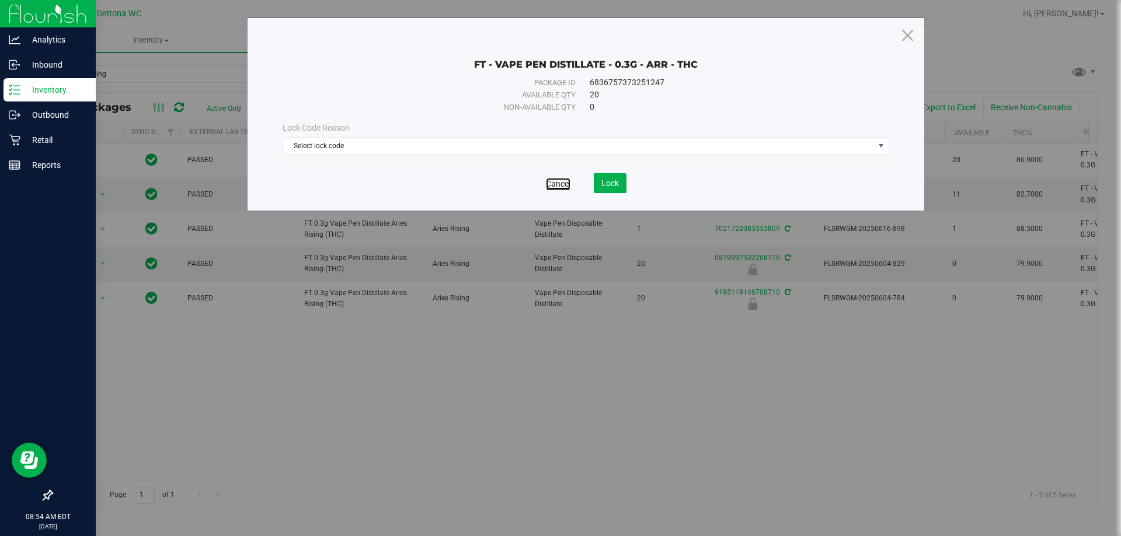
click at [550, 186] on link "Cancel" at bounding box center [558, 184] width 25 height 12
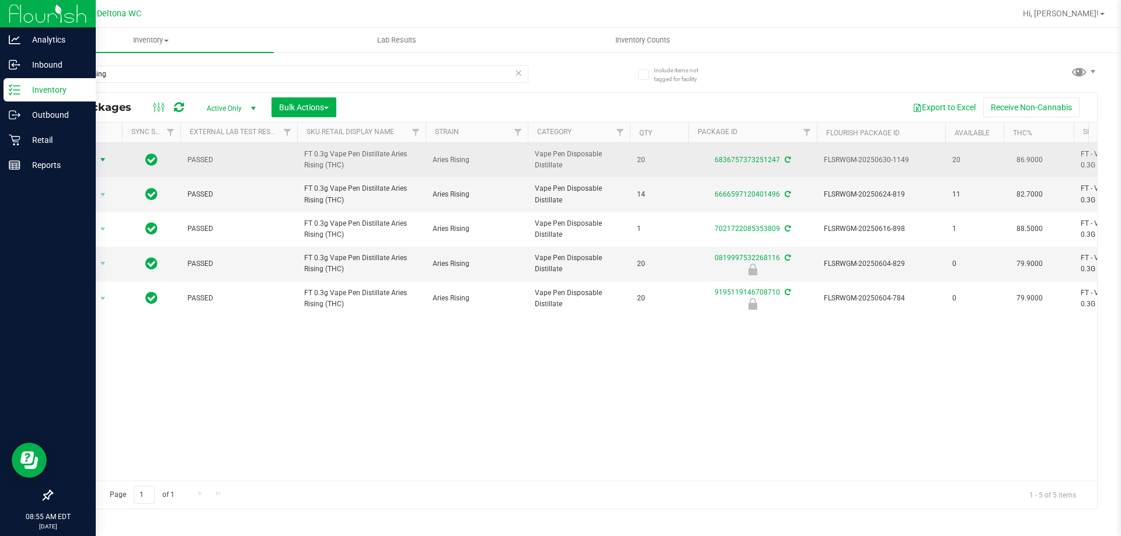
click at [82, 165] on span "Action" at bounding box center [80, 160] width 32 height 16
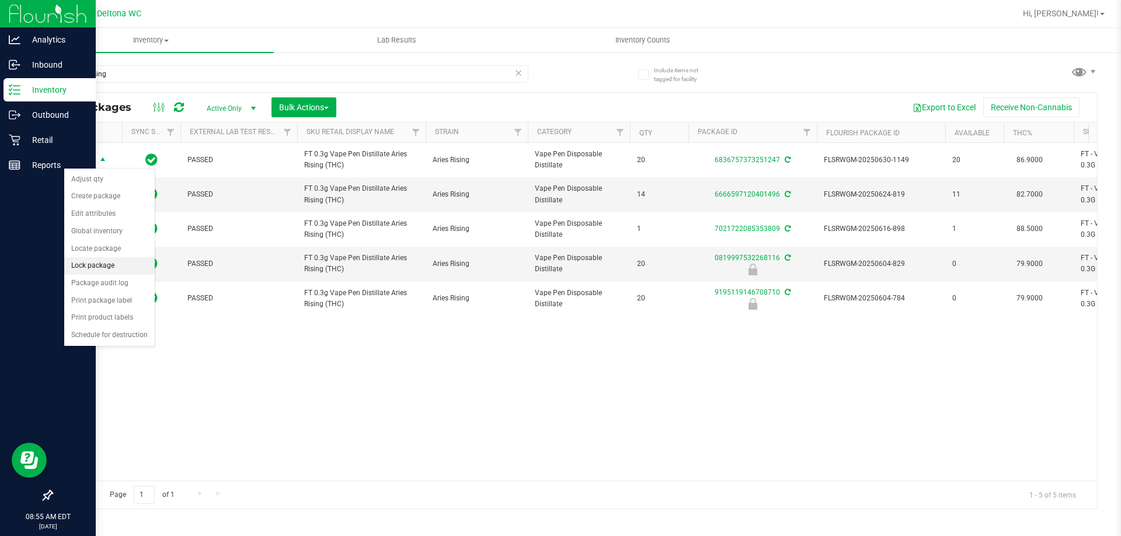
click at [106, 264] on li "Lock package" at bounding box center [109, 266] width 90 height 18
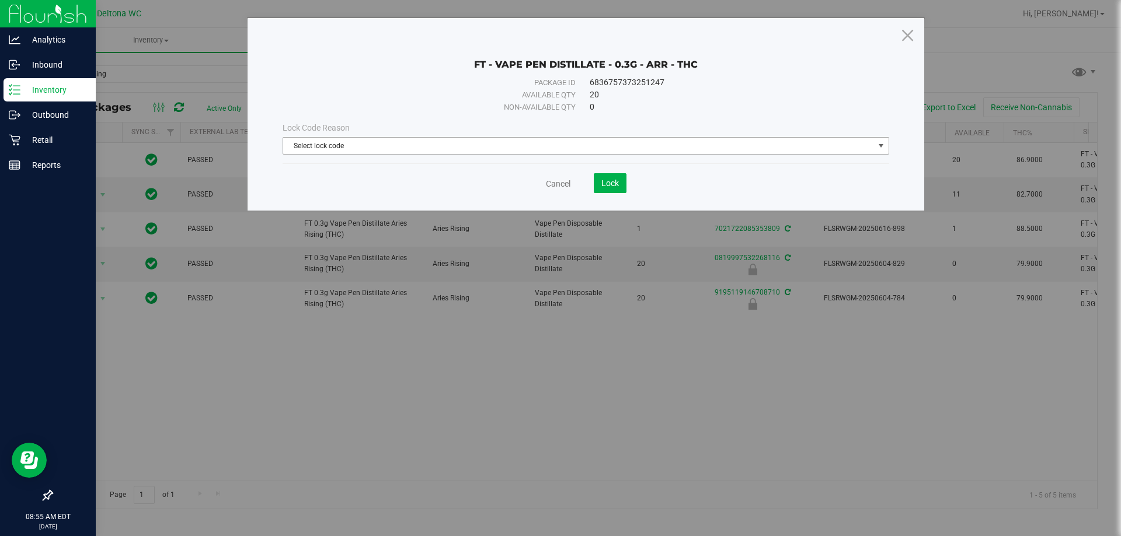
click at [532, 144] on span "Select lock code" at bounding box center [578, 146] width 591 height 16
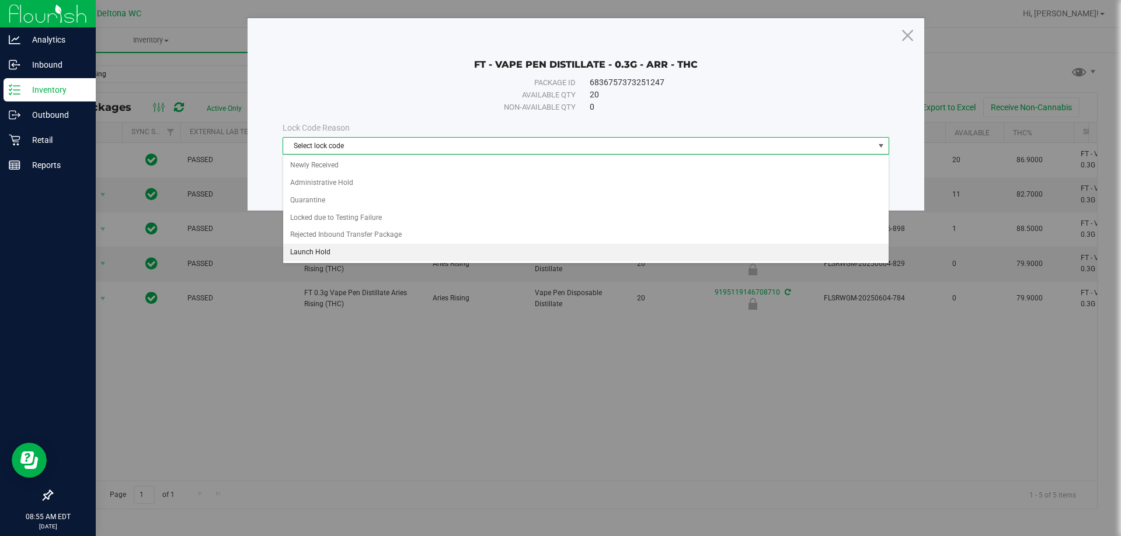
click at [411, 254] on li "Launch Hold" at bounding box center [585, 253] width 605 height 18
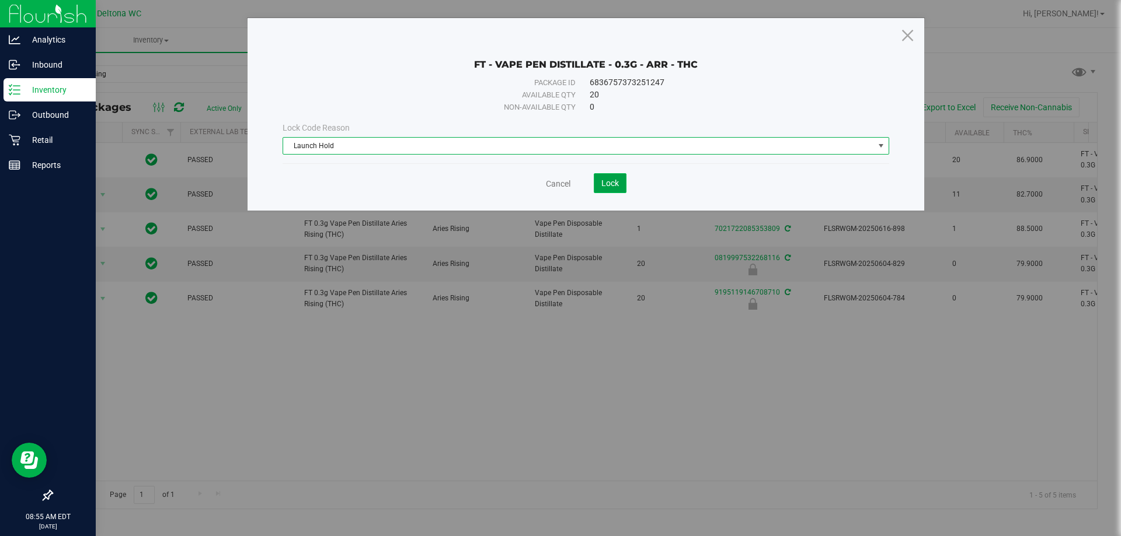
click at [615, 184] on span "Lock" at bounding box center [610, 183] width 18 height 9
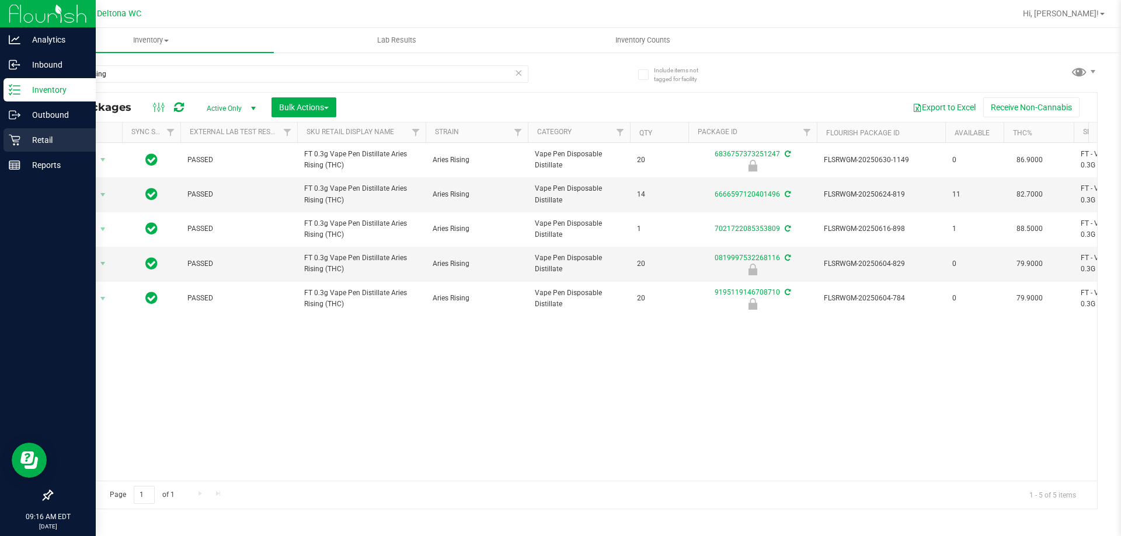
click at [17, 145] on icon at bounding box center [15, 140] width 12 height 12
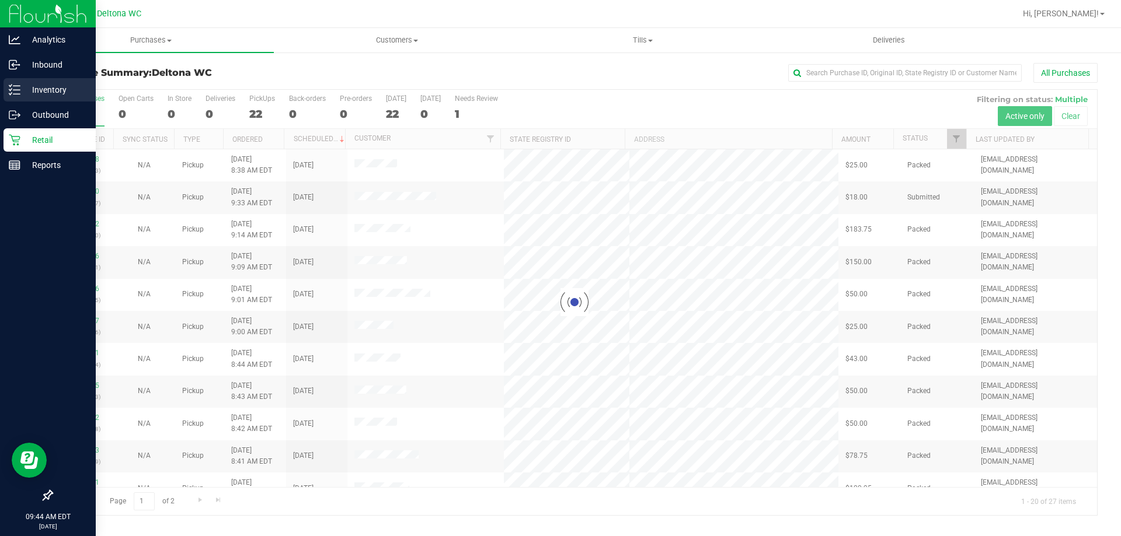
click at [44, 88] on p "Inventory" at bounding box center [55, 90] width 70 height 14
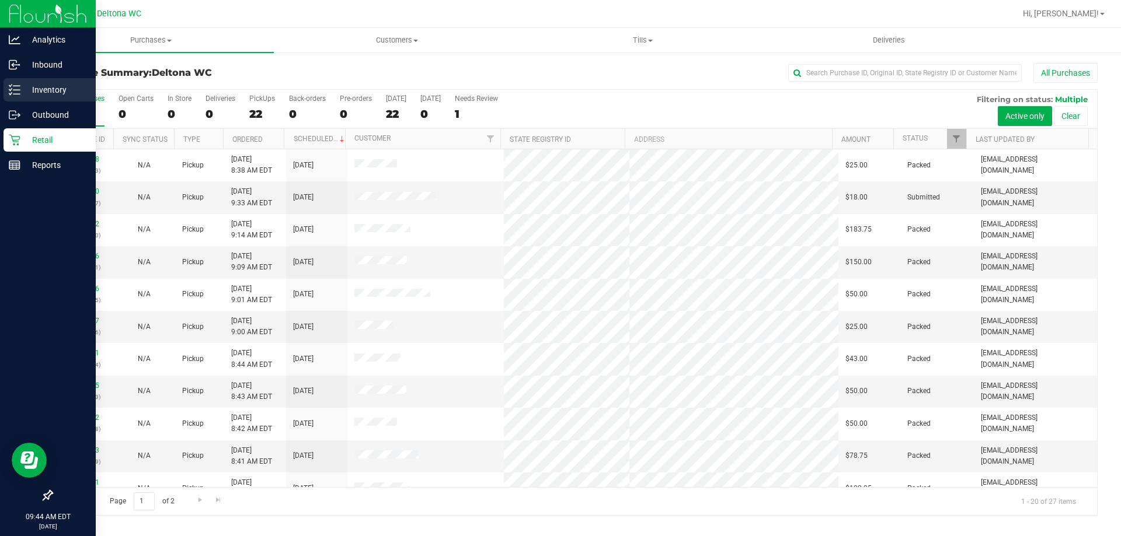
click at [19, 92] on icon at bounding box center [15, 90] width 12 height 12
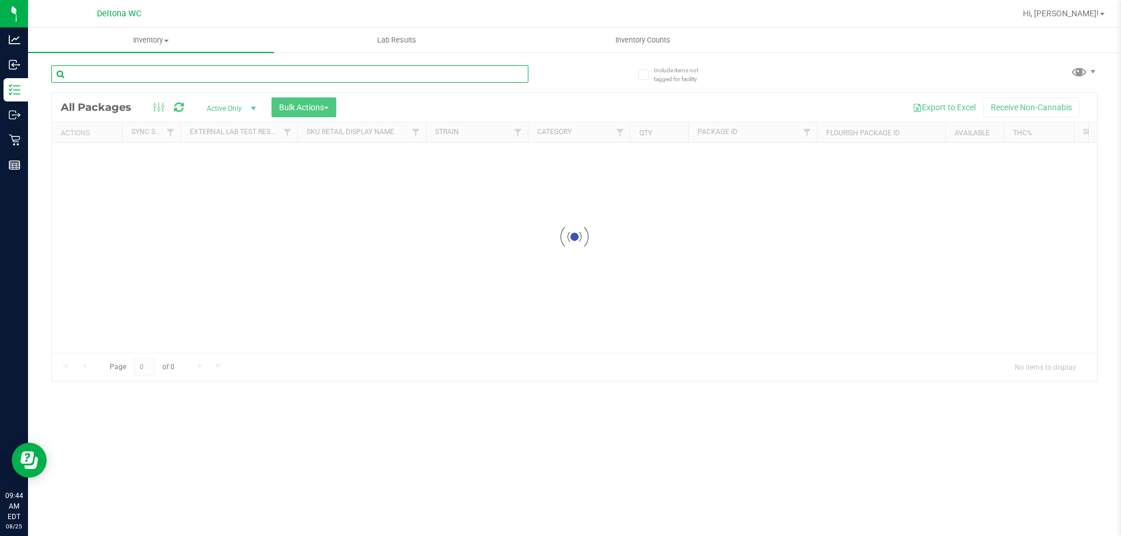
click at [183, 74] on div "Inventory All packages All inventory Waste log Create inventory Lab Results Inv…" at bounding box center [574, 282] width 1093 height 508
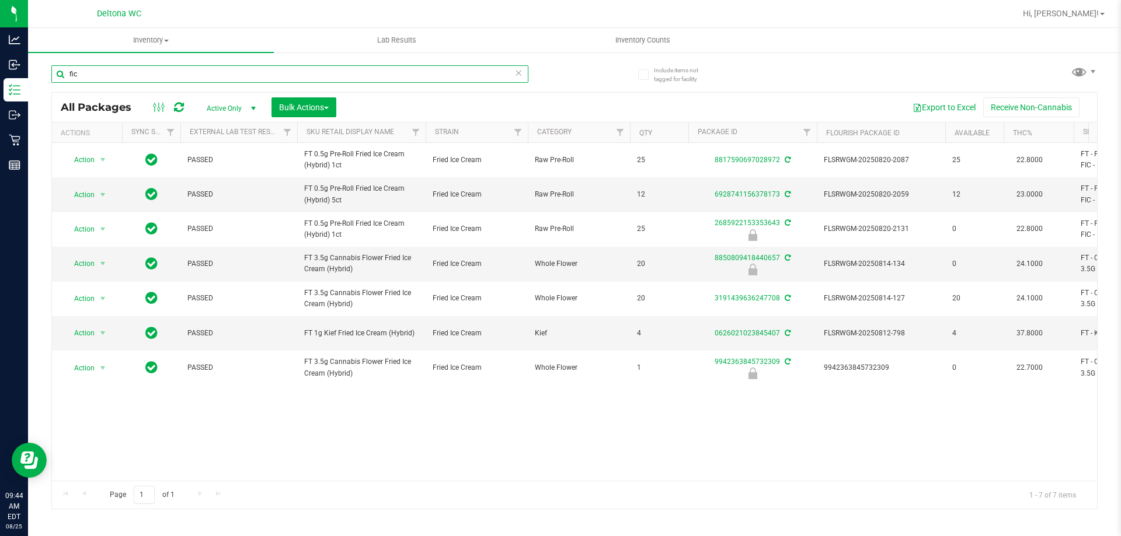
click at [249, 79] on input "fic" at bounding box center [289, 74] width 477 height 18
type input "arz"
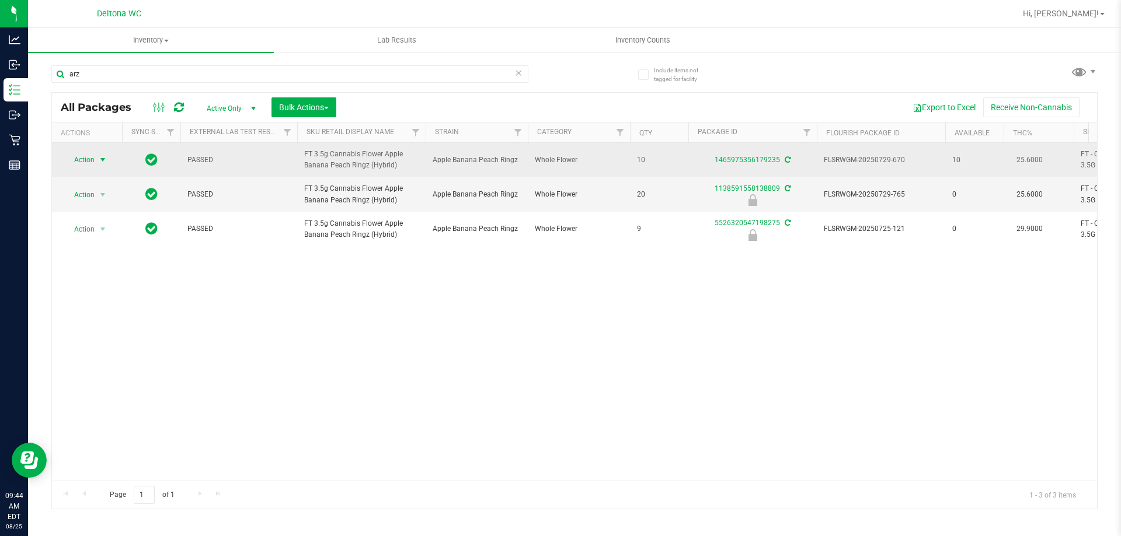
click at [103, 161] on span "select" at bounding box center [102, 159] width 9 height 9
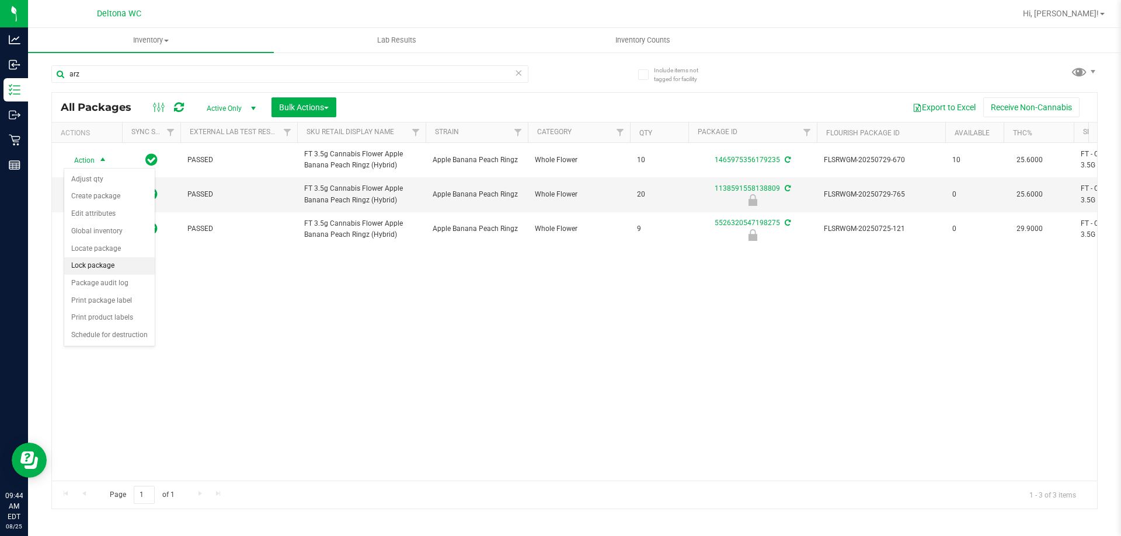
click at [119, 268] on li "Lock package" at bounding box center [109, 266] width 90 height 18
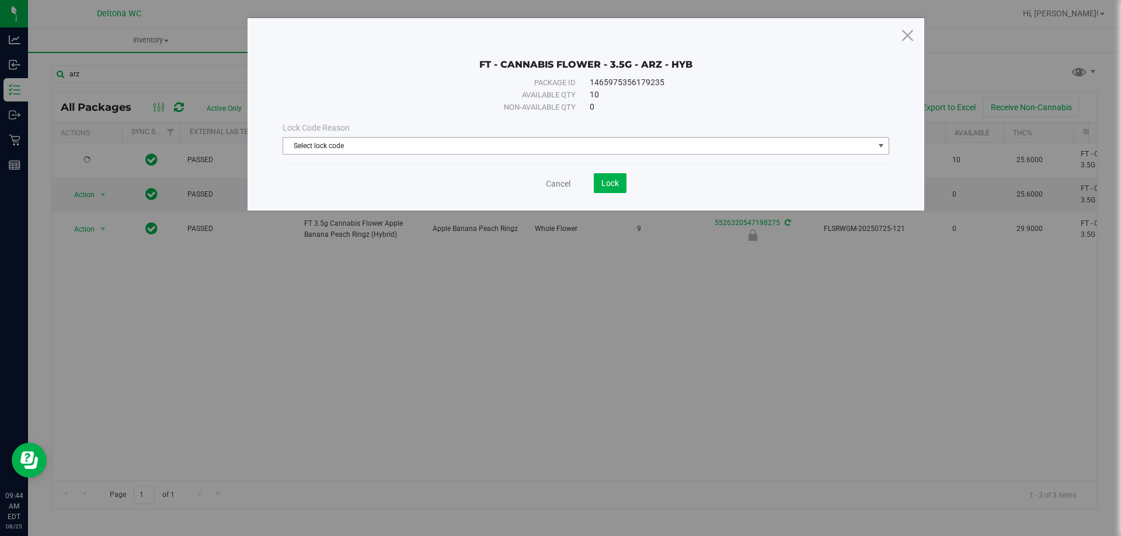
click at [333, 140] on span "Select lock code" at bounding box center [578, 146] width 591 height 16
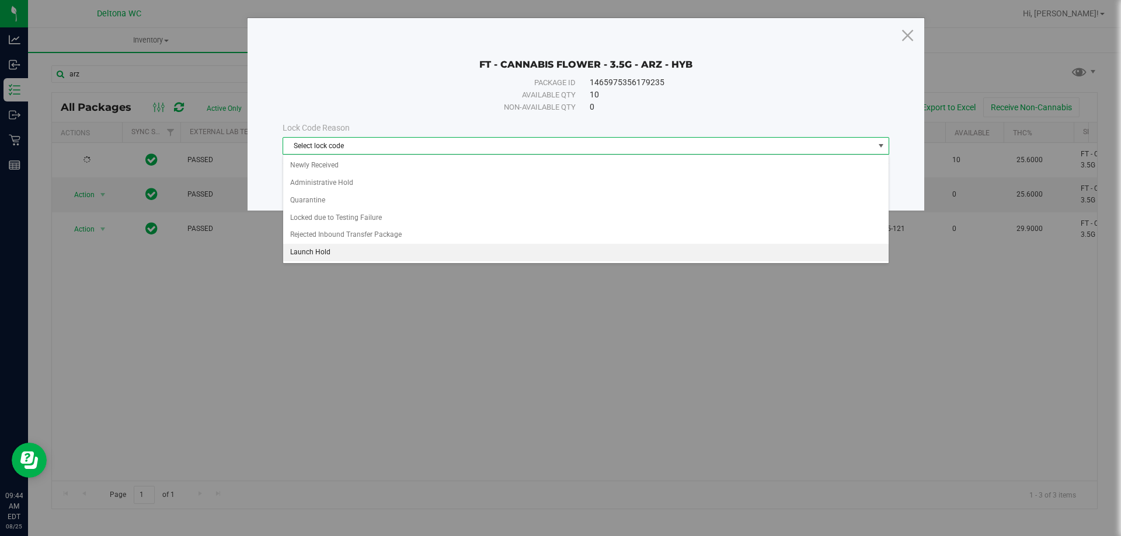
click at [346, 255] on li "Launch Hold" at bounding box center [585, 253] width 605 height 18
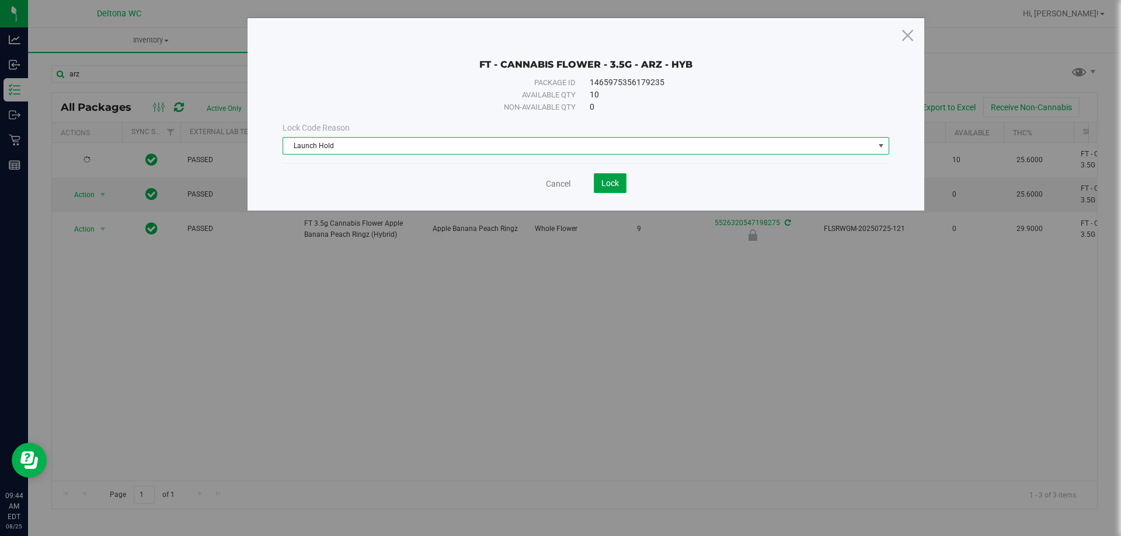
click at [619, 177] on button "Lock" at bounding box center [610, 183] width 33 height 20
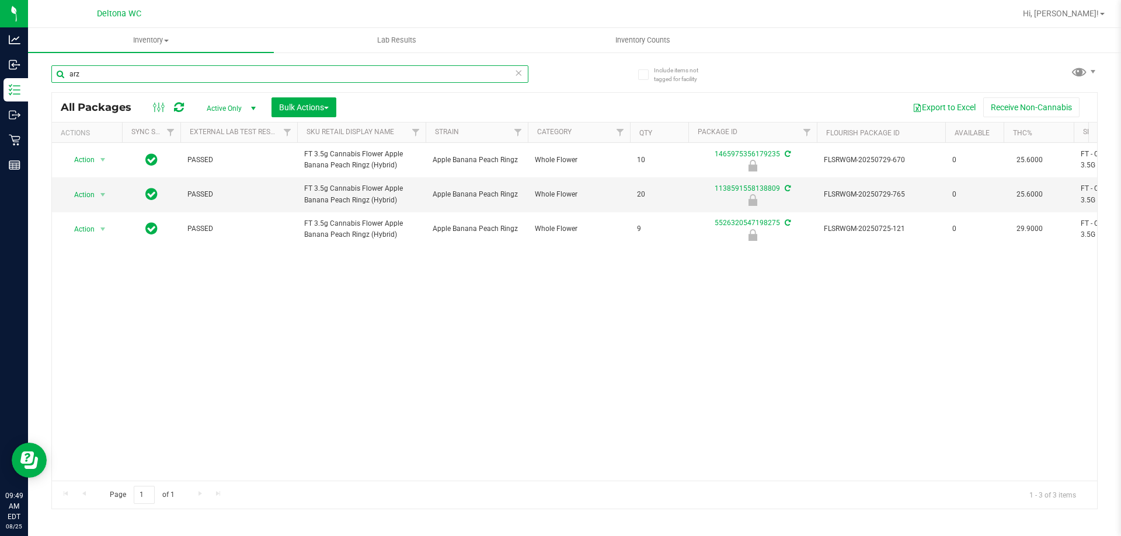
click at [276, 75] on input "arz" at bounding box center [289, 74] width 477 height 18
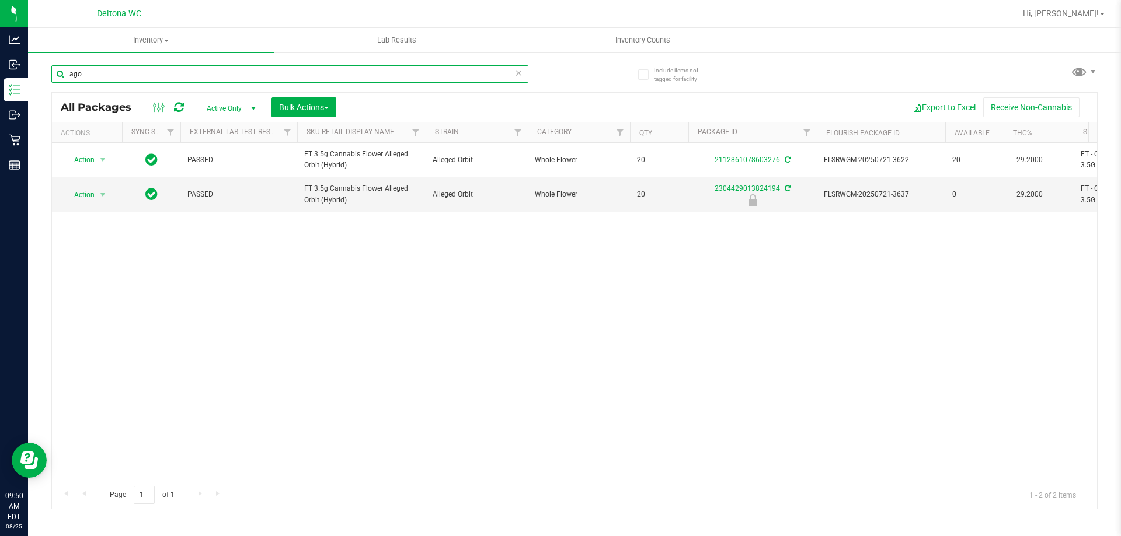
drag, startPoint x: 340, startPoint y: 66, endPoint x: 339, endPoint y: 72, distance: 6.0
click at [340, 69] on input "ago" at bounding box center [289, 74] width 477 height 18
click at [339, 72] on input "ago" at bounding box center [289, 74] width 477 height 18
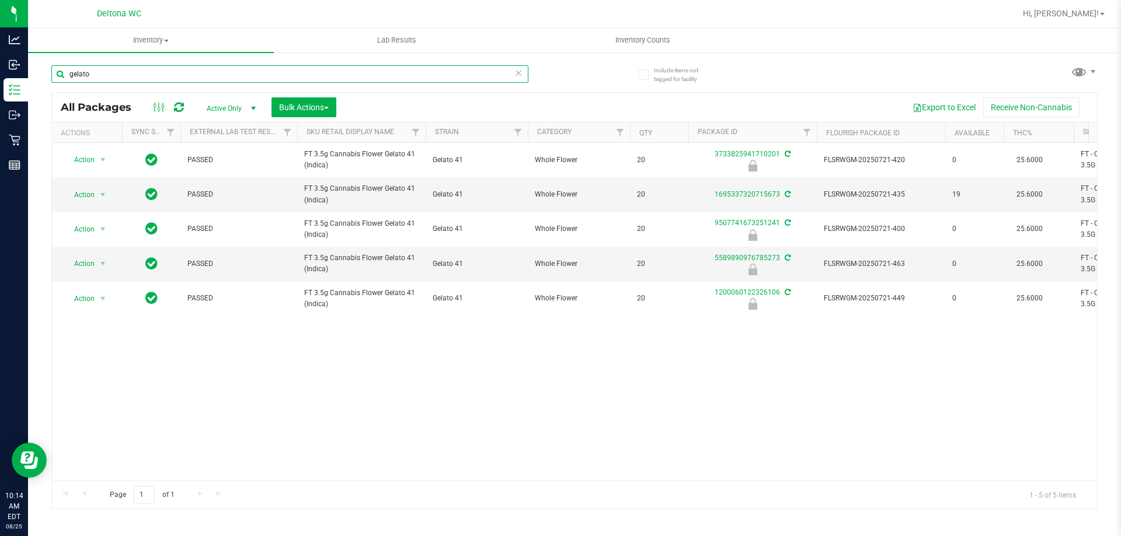
click at [109, 69] on input "gelato" at bounding box center [289, 74] width 477 height 18
type input "hash coin"
